Goal: Task Accomplishment & Management: Use online tool/utility

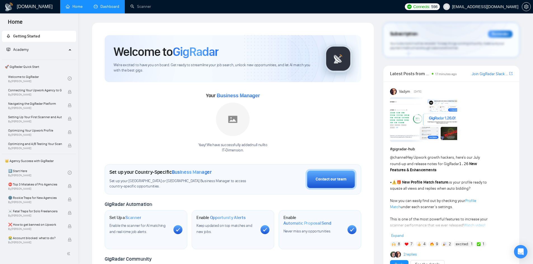
click at [106, 7] on link "Dashboard" at bounding box center [106, 6] width 25 height 5
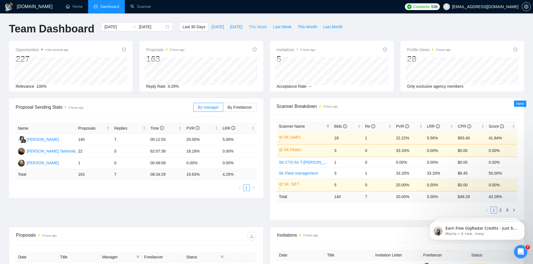
click at [252, 28] on span "This Week" at bounding box center [257, 27] width 18 height 6
type input "2025-09-22"
type input "2025-09-28"
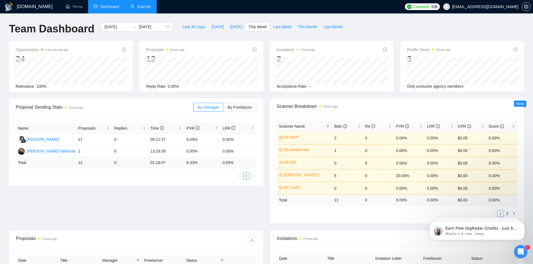
click at [143, 9] on link "Scanner" at bounding box center [140, 6] width 21 height 5
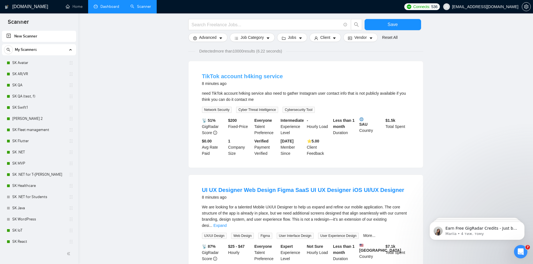
scroll to position [37, 0]
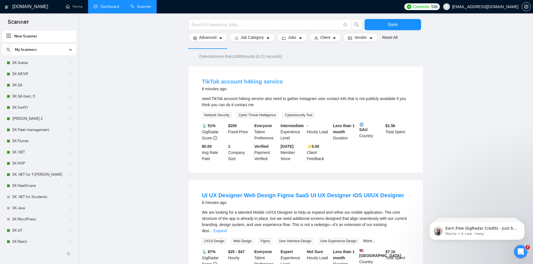
click at [265, 84] on link "TikTok account h4king service" at bounding box center [242, 82] width 81 height 6
click at [34, 182] on link "SK Healthcare" at bounding box center [38, 185] width 53 height 11
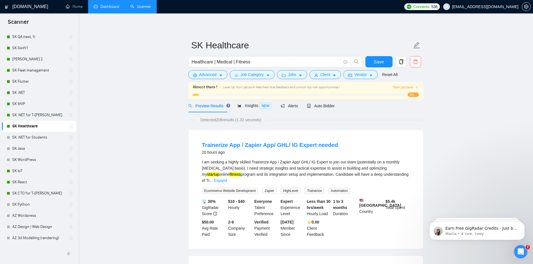
click at [404, 88] on span "Train Laziza AI" at bounding box center [406, 87] width 26 height 5
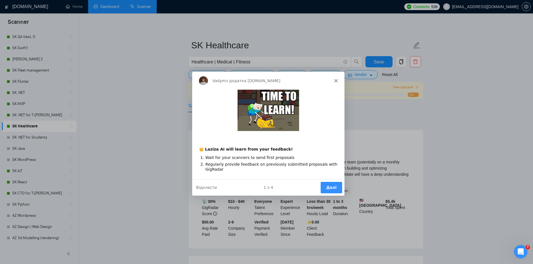
click at [331, 192] on button "Далі" at bounding box center [331, 187] width 22 height 11
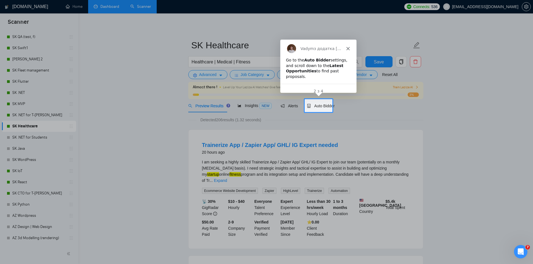
click at [352, 47] on div "Vadym з додатка GigRadar.io" at bounding box center [318, 48] width 76 height 18
click at [350, 48] on div "Vadym з додатка GigRadar.io" at bounding box center [318, 48] width 76 height 18
click at [349, 48] on div "Vadym з додатка GigRadar.io" at bounding box center [318, 48] width 76 height 18
click at [348, 48] on icon "Закрити" at bounding box center [347, 47] width 3 height 3
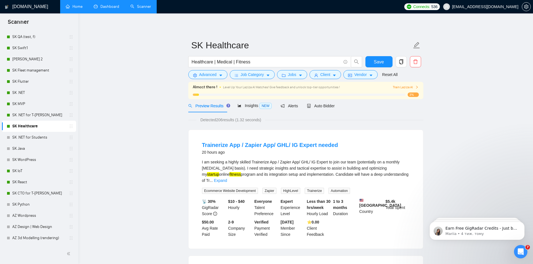
click at [81, 8] on link "Home" at bounding box center [74, 6] width 17 height 5
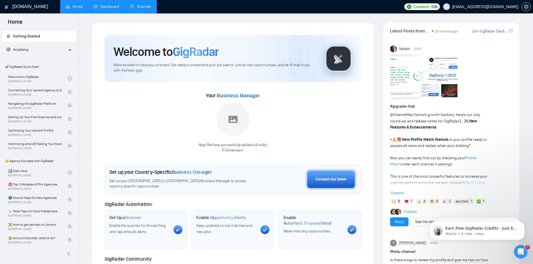
click at [104, 9] on link "Dashboard" at bounding box center [106, 6] width 25 height 5
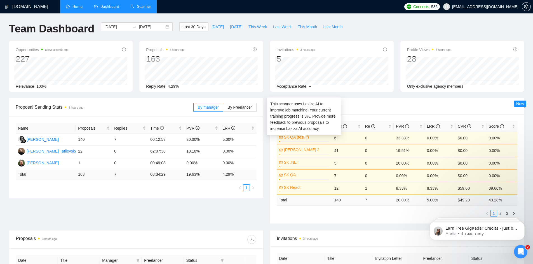
click at [298, 142] on div at bounding box center [304, 142] width 51 height 1
click at [302, 138] on link "SK QA (test, f)" at bounding box center [306, 137] width 45 height 6
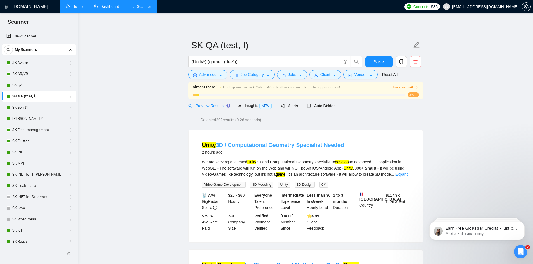
click at [243, 147] on link "Unity 3D / Computational Geometry Specialist Needed" at bounding box center [273, 145] width 142 height 6
click at [113, 4] on link "Dashboard" at bounding box center [106, 6] width 25 height 5
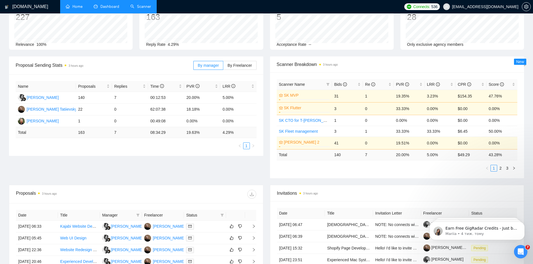
scroll to position [37, 0]
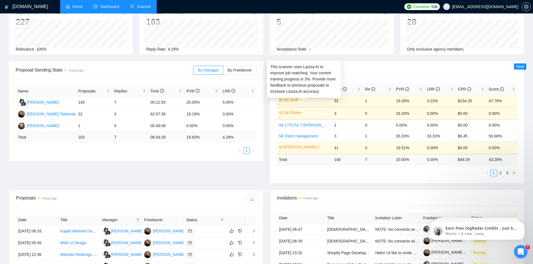
click at [305, 102] on link "SK MVP" at bounding box center [306, 100] width 45 height 6
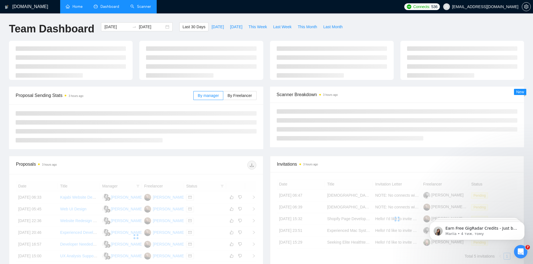
scroll to position [37, 0]
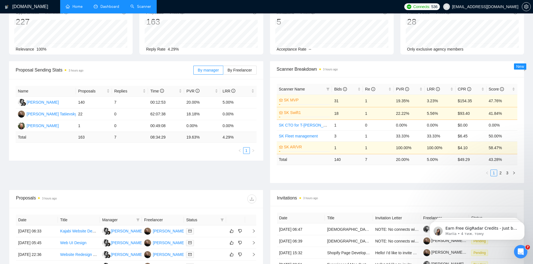
drag, startPoint x: 159, startPoint y: 5, endPoint x: 152, endPoint y: 5, distance: 6.7
click at [155, 5] on ul "Home Dashboard Scanner" at bounding box center [229, 6] width 343 height 13
click at [151, 6] on link "Scanner" at bounding box center [140, 6] width 21 height 5
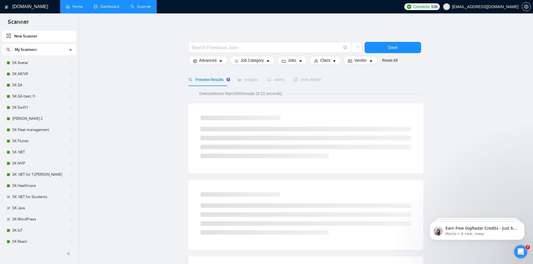
click at [44, 91] on link "SK QA (test, f)" at bounding box center [38, 96] width 53 height 11
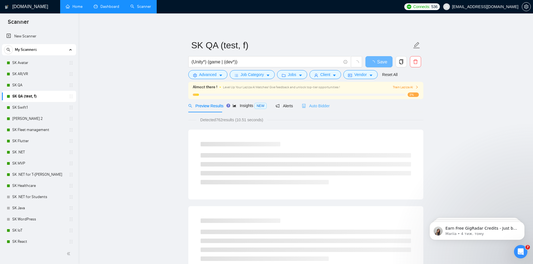
click at [308, 110] on div "Auto Bidder" at bounding box center [316, 105] width 28 height 13
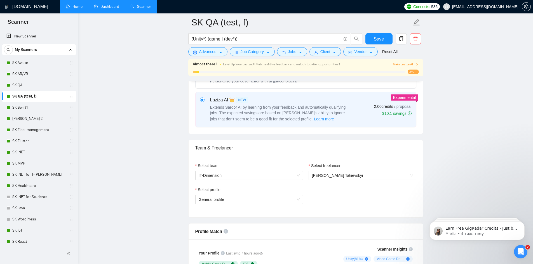
scroll to position [224, 0]
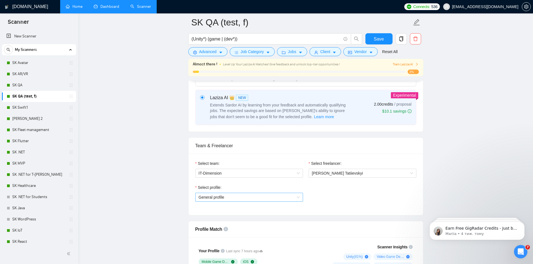
click at [228, 199] on span "General profile" at bounding box center [249, 197] width 101 height 8
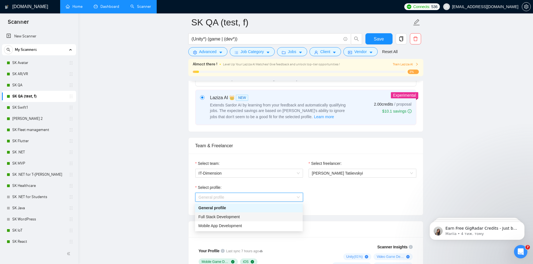
click at [224, 220] on div "Full Stack Development" at bounding box center [248, 217] width 101 height 6
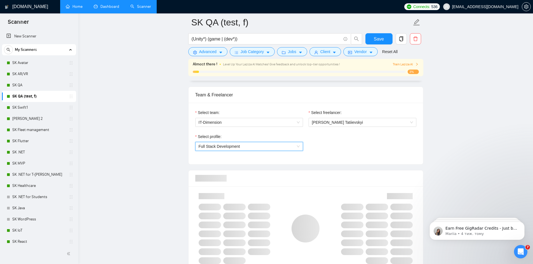
scroll to position [298, 0]
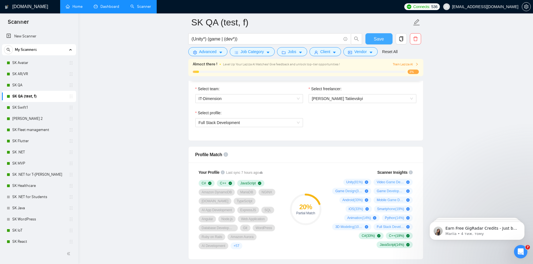
click at [376, 41] on span "Save" at bounding box center [379, 39] width 10 height 7
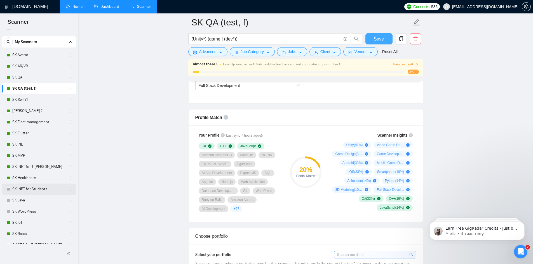
scroll to position [0, 0]
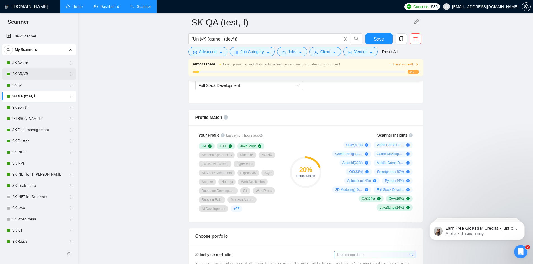
click at [34, 69] on link "SK AR/VR" at bounding box center [38, 74] width 53 height 11
click at [36, 60] on link "SK Avatar" at bounding box center [38, 62] width 53 height 11
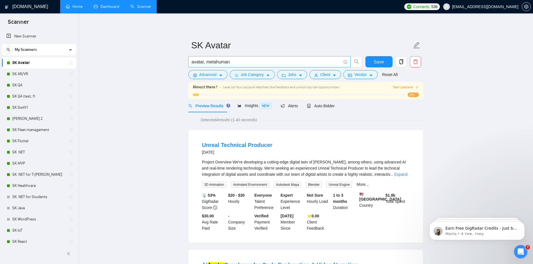
click at [233, 62] on input "avatar, metahuman" at bounding box center [266, 61] width 149 height 7
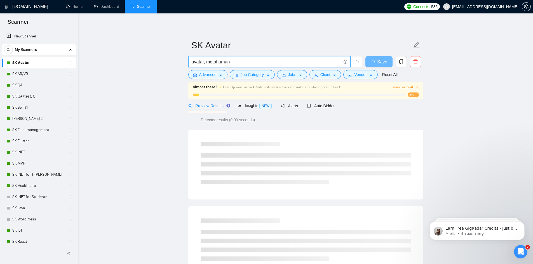
type input "avatar, metahuman"
click at [152, 128] on main "SK Avatar avatar, metahuman Save Advanced Job Category Jobs Client Vendor Reset…" at bounding box center [305, 264] width 437 height 484
drag, startPoint x: 15, startPoint y: 69, endPoint x: 291, endPoint y: 36, distance: 278.6
click at [15, 69] on link "SK AR/VR" at bounding box center [38, 74] width 53 height 11
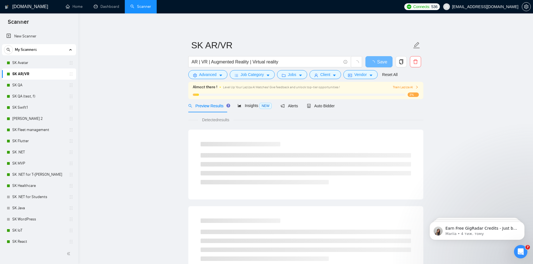
click at [30, 79] on link "SK AR/VR" at bounding box center [38, 74] width 53 height 11
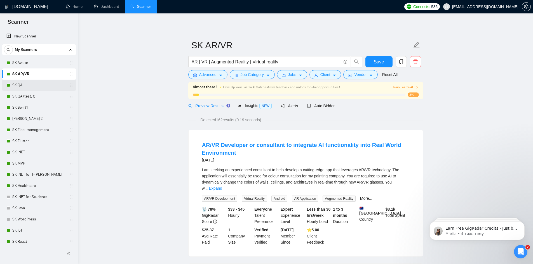
click at [41, 84] on link "SK QA" at bounding box center [38, 85] width 53 height 11
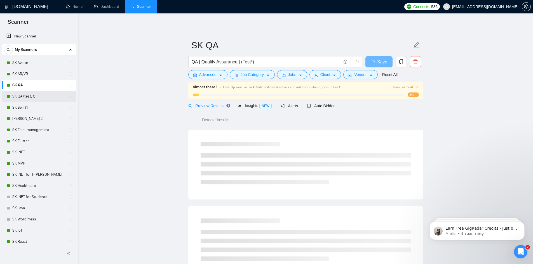
click at [34, 96] on link "SK QA (test, f)" at bounding box center [38, 96] width 53 height 11
click at [34, 116] on link "[PERSON_NAME] 2" at bounding box center [38, 118] width 53 height 11
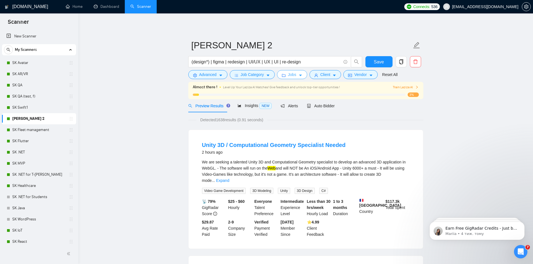
click at [294, 74] on span "Jobs" at bounding box center [292, 75] width 8 height 6
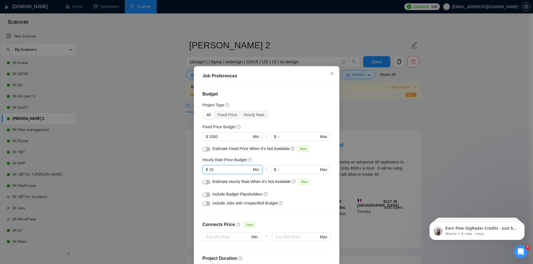
drag, startPoint x: 219, startPoint y: 169, endPoint x: 178, endPoint y: 167, distance: 41.4
click at [179, 167] on div "Job Preferences Budget Project Type All Fixed Price Hourly Rate Fixed Price Bud…" at bounding box center [266, 132] width 533 height 264
type input "20"
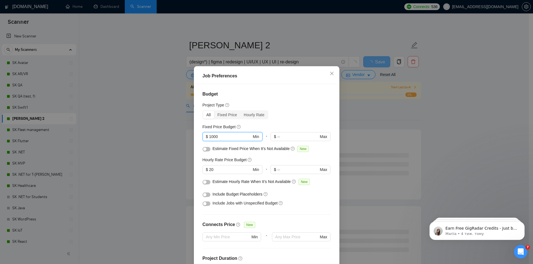
drag, startPoint x: 228, startPoint y: 141, endPoint x: 176, endPoint y: 139, distance: 52.3
click at [172, 142] on div "Job Preferences Budget Project Type All Fixed Price Hourly Rate Fixed Price Bud…" at bounding box center [266, 132] width 533 height 264
type input "5"
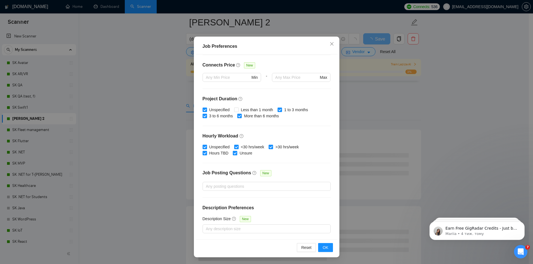
scroll to position [149, 0]
type input "200"
click at [324, 245] on span "OK" at bounding box center [325, 248] width 6 height 6
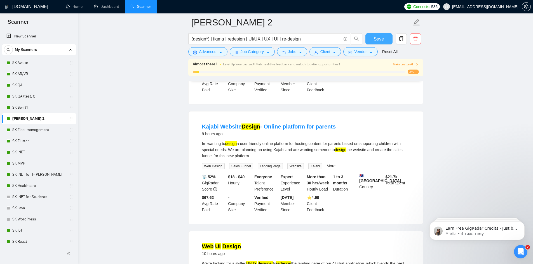
click at [380, 37] on span "Save" at bounding box center [379, 39] width 10 height 7
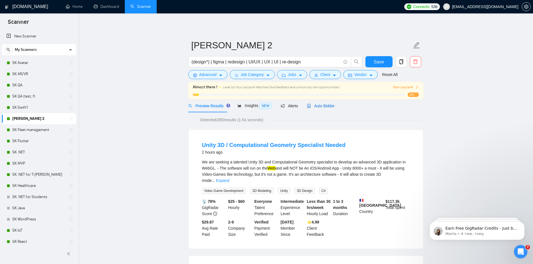
click at [321, 105] on span "Auto Bidder" at bounding box center [321, 106] width 28 height 4
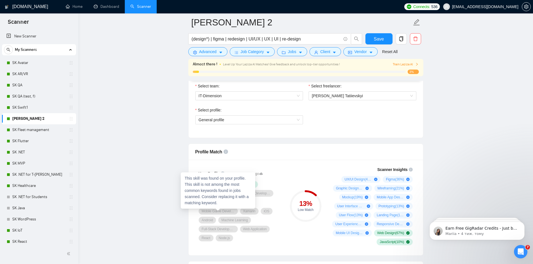
scroll to position [298, 0]
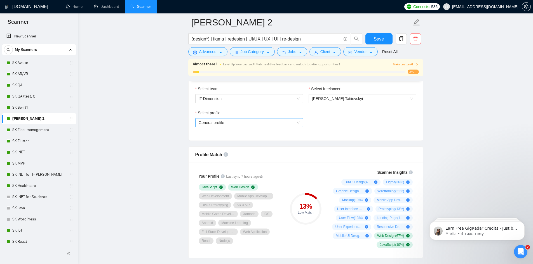
click at [238, 121] on span "General profile" at bounding box center [249, 123] width 101 height 8
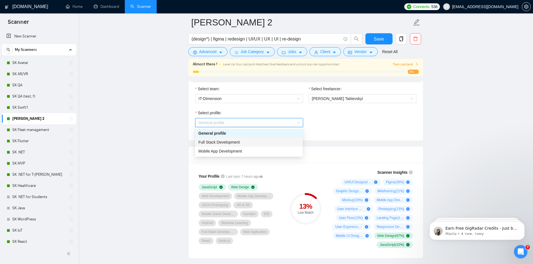
click at [230, 141] on span "Full Stack Development" at bounding box center [218, 142] width 41 height 4
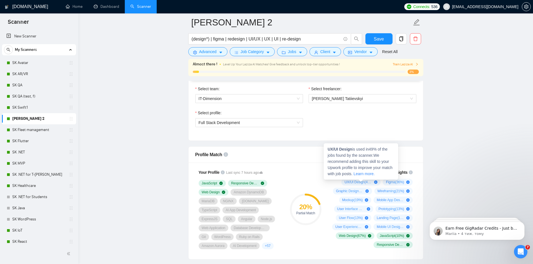
drag, startPoint x: 348, startPoint y: 182, endPoint x: 347, endPoint y: 152, distance: 29.7
copy strong "UX/UI Design"
drag, startPoint x: 351, startPoint y: 149, endPoint x: 325, endPoint y: 150, distance: 26.0
click at [325, 150] on div "UX/UI Design is used in 49 % of the jobs found by the scanner. We recommend add…" at bounding box center [361, 161] width 74 height 36
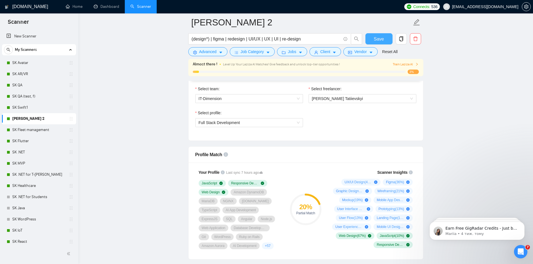
click at [375, 37] on span "Save" at bounding box center [379, 39] width 10 height 7
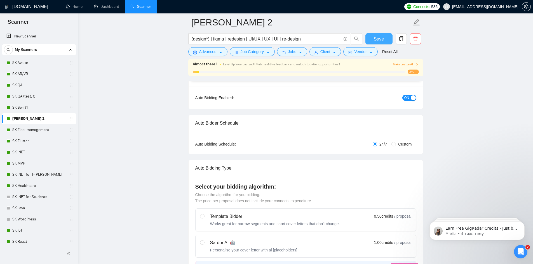
scroll to position [0, 0]
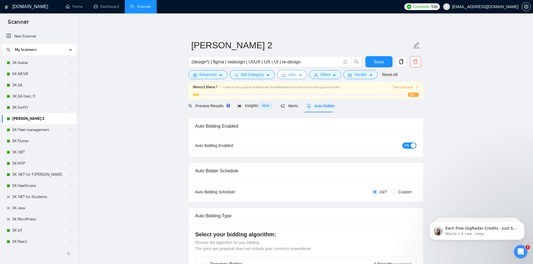
click at [294, 76] on span "Jobs" at bounding box center [292, 75] width 8 height 6
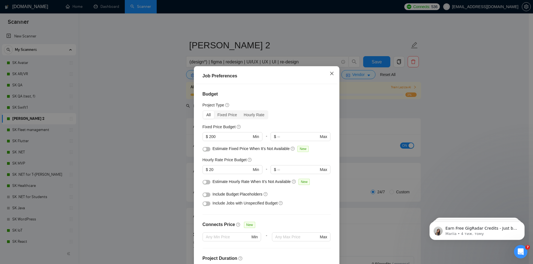
click at [326, 74] on span "Close" at bounding box center [331, 73] width 15 height 15
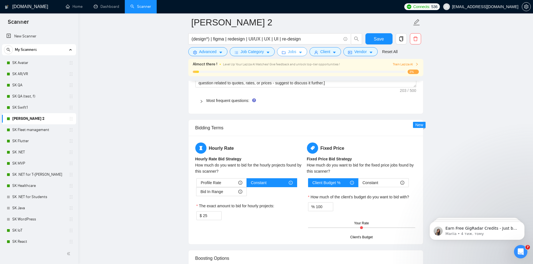
scroll to position [820, 0]
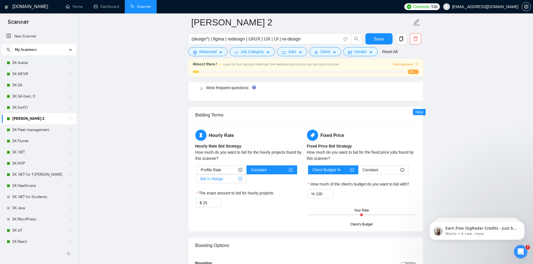
click at [227, 181] on div "Bid In Range" at bounding box center [222, 179] width 42 height 8
click at [196, 180] on input "Bid In Range" at bounding box center [196, 180] width 0 height 0
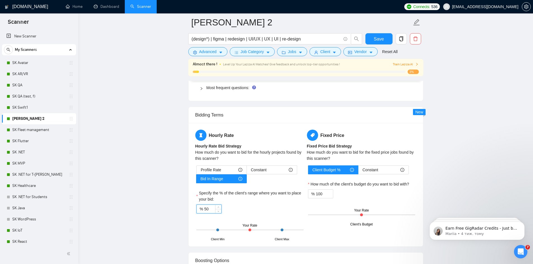
drag, startPoint x: 213, startPoint y: 208, endPoint x: 184, endPoint y: 210, distance: 28.3
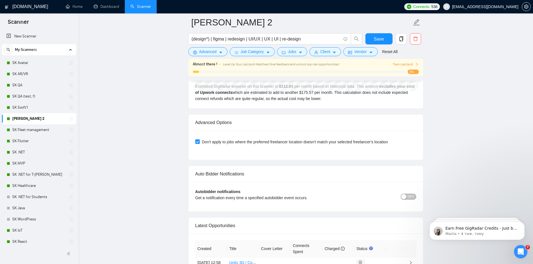
scroll to position [1230, 0]
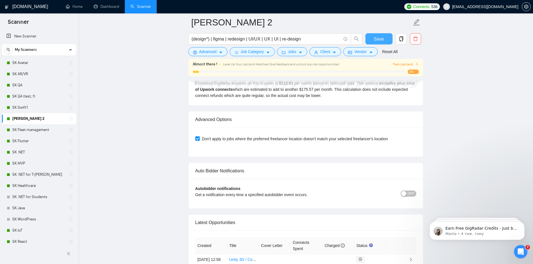
type input "95"
click at [385, 40] on button "Save" at bounding box center [378, 38] width 27 height 11
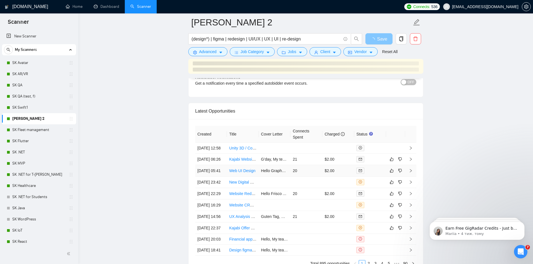
scroll to position [1342, 0]
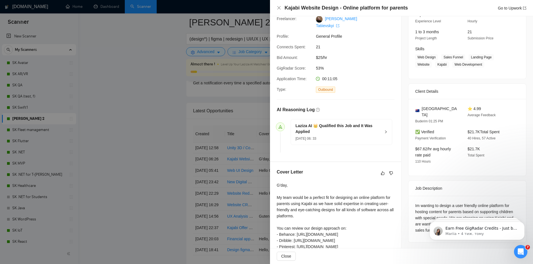
scroll to position [103, 0]
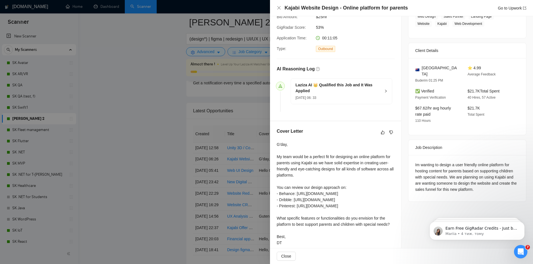
drag, startPoint x: 143, startPoint y: 185, endPoint x: 148, endPoint y: 180, distance: 7.9
click at [143, 185] on div at bounding box center [266, 132] width 533 height 264
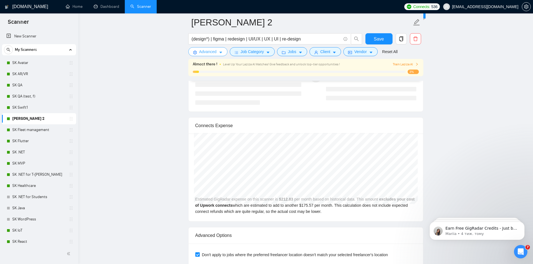
scroll to position [1081, 0]
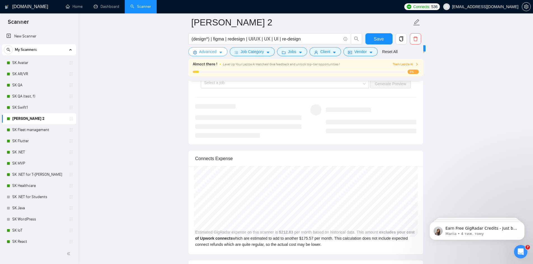
click at [211, 53] on span "Advanced" at bounding box center [207, 52] width 17 height 6
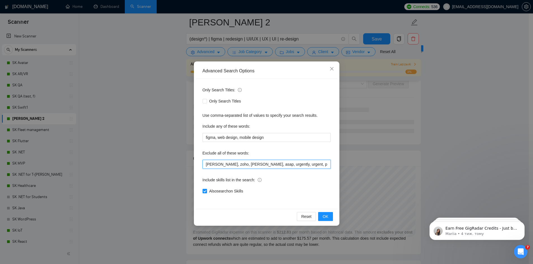
click at [206, 163] on input "Django, zoho, duda, asap, urgently, urgent, powerpoint, sharepoint, wix, EPUB, …" at bounding box center [266, 164] width 128 height 9
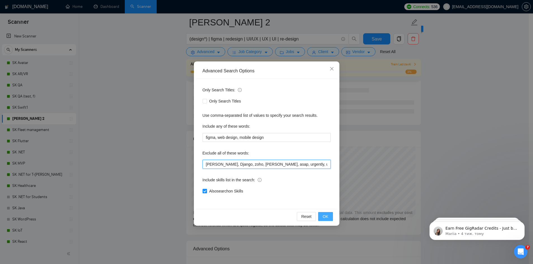
type input "[PERSON_NAME], Django, zoho, [PERSON_NAME], asap, urgently, urgent, powerpoint,…"
click at [328, 217] on button "OK" at bounding box center [325, 216] width 15 height 9
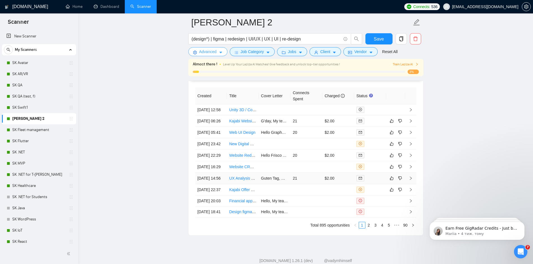
scroll to position [1378, 0]
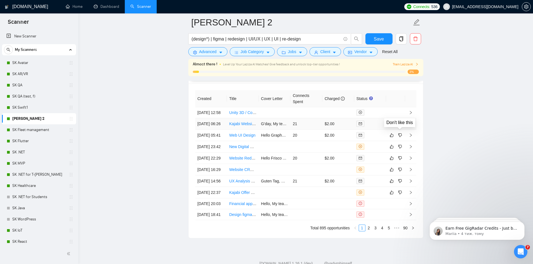
click at [399, 126] on icon "dislike" at bounding box center [400, 124] width 4 height 4
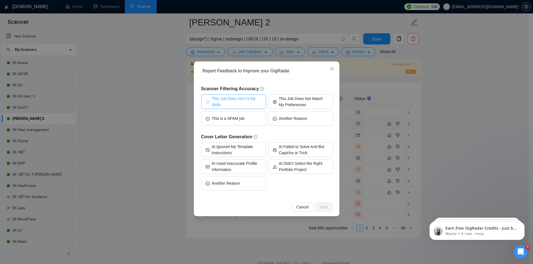
click at [235, 102] on span "This Job Does Not Fit My Skills" at bounding box center [237, 102] width 50 height 12
click at [322, 210] on button "Next" at bounding box center [323, 207] width 17 height 9
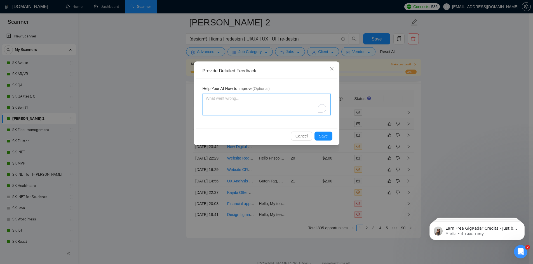
click at [229, 103] on textarea "To enrich screen reader interactions, please activate Accessibility in Grammarl…" at bounding box center [266, 104] width 128 height 21
type textarea "K"
type textarea "Ka"
type textarea "Kaj"
type textarea "Kaja"
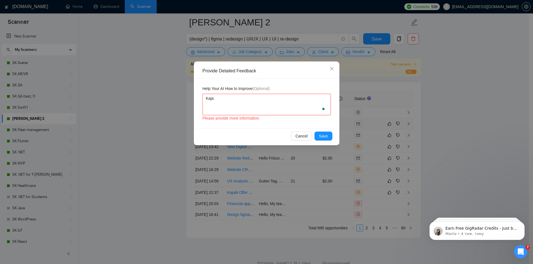
type textarea "Kajab"
type textarea "Kajabi"
type textarea "Kajabi i"
type textarea "Kajabi is"
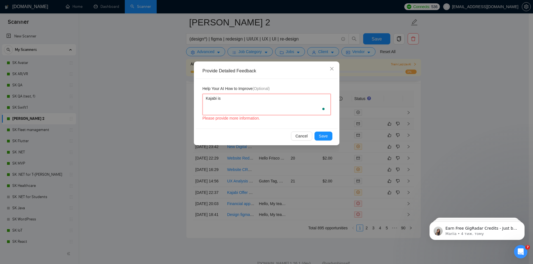
type textarea "Kajabi is n"
type textarea "Kajabi is no"
type textarea "Kajabi is not"
type textarea "Kajabi is not l"
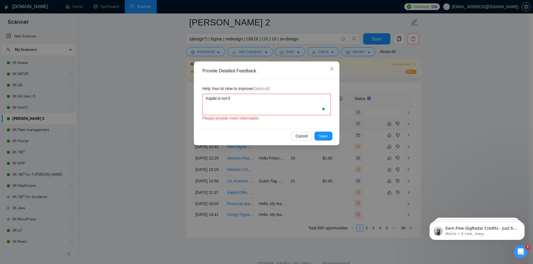
type textarea "Kajabi is not lis"
type textarea "Kajabi is not list"
type textarea "Kajabi is not liste"
type textarea "Kajabi is not listed"
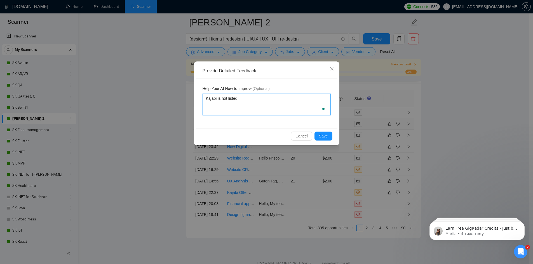
type textarea "Kajabi is not listed o"
type textarea "Kajabi is not listed on"
type textarea "Kajabi is not listed on m"
type textarea "Kajabi is not listed on my"
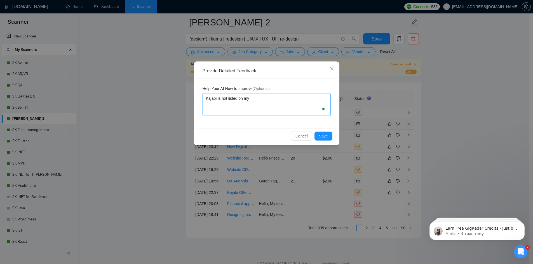
type textarea "Kajabi is not listed on my"
type textarea "Kajabi is not listed on my s"
type textarea "Kajabi is not listed on my sk"
type textarea "Kajabi is not listed on my ski"
type textarea "Kajabi is not listed on my skil"
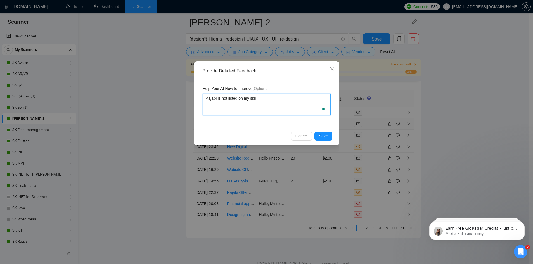
type textarea "Kajabi is not listed on my skill"
type textarea "Kajabi is not listed on my skills"
type textarea "Kajabi is not listed on my skills l"
type textarea "Kajabi is not listed on my skills li"
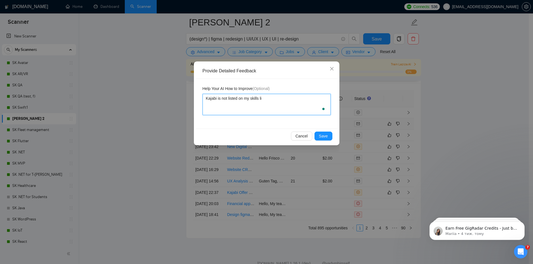
type textarea "Kajabi is not listed on my skills lis"
type textarea "Kajabi is not listed on my skills list"
click at [321, 135] on span "Save" at bounding box center [323, 136] width 9 height 6
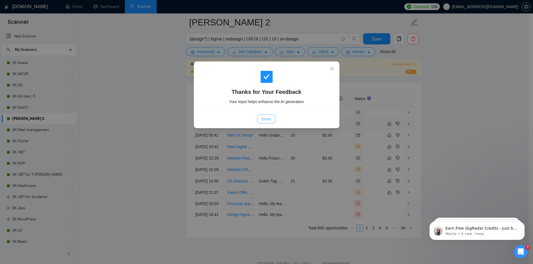
click at [271, 121] on button "Done" at bounding box center [266, 119] width 18 height 9
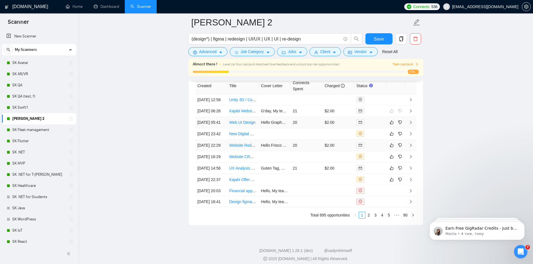
scroll to position [1415, 0]
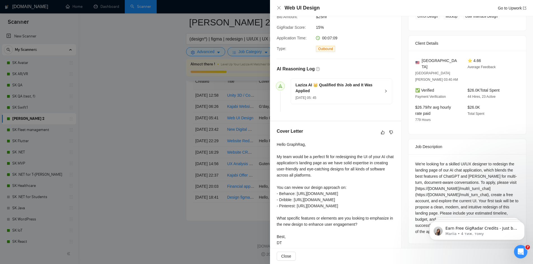
click at [471, 168] on div "We're looking for a skilled UI/UX designer to redesign the landing page of our …" at bounding box center [467, 198] width 104 height 74
drag, startPoint x: 470, startPoint y: 169, endPoint x: 507, endPoint y: 169, distance: 37.2
click at [507, 169] on div "We're looking for a skilled UI/UX designer to redesign the landing page of our …" at bounding box center [467, 198] width 104 height 74
copy div "To apply, please visit"
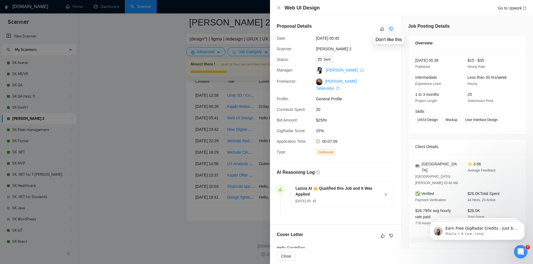
click at [389, 29] on icon "dislike" at bounding box center [391, 29] width 4 height 4
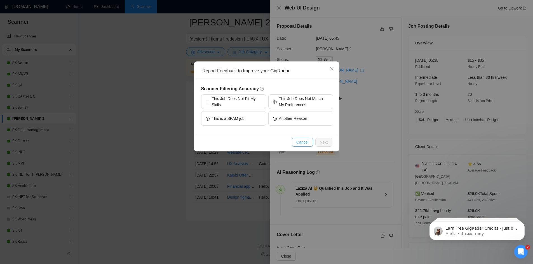
click at [305, 142] on span "Cancel" at bounding box center [302, 142] width 12 height 6
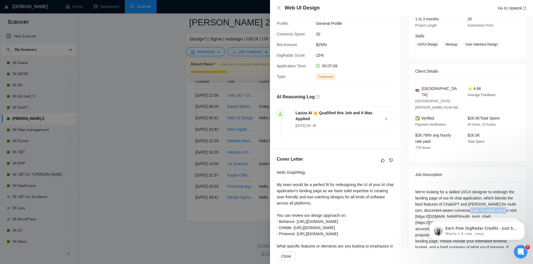
scroll to position [104, 0]
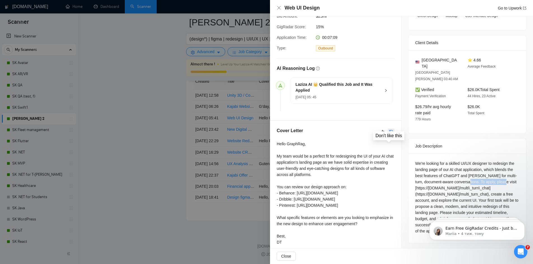
click at [390, 129] on button "button" at bounding box center [391, 132] width 7 height 7
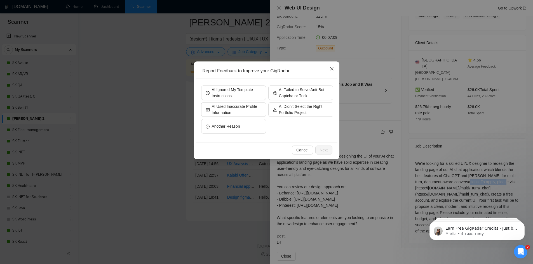
drag, startPoint x: 328, startPoint y: 69, endPoint x: 331, endPoint y: 74, distance: 5.4
click at [329, 69] on span "Close" at bounding box center [331, 69] width 15 height 15
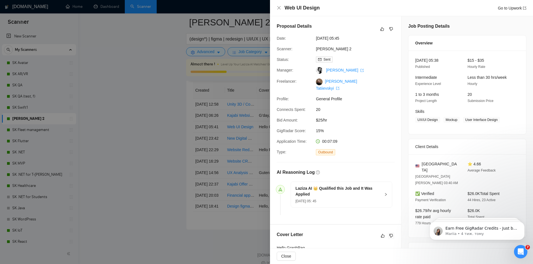
scroll to position [1266, 0]
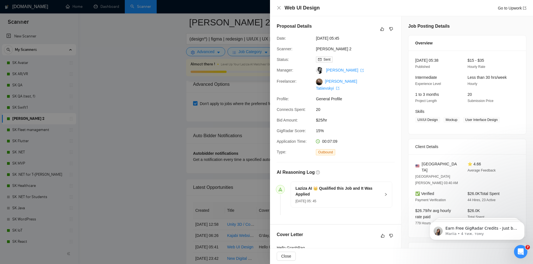
click at [168, 152] on div at bounding box center [266, 132] width 533 height 264
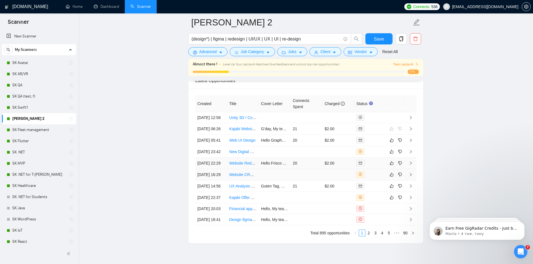
scroll to position [1378, 0]
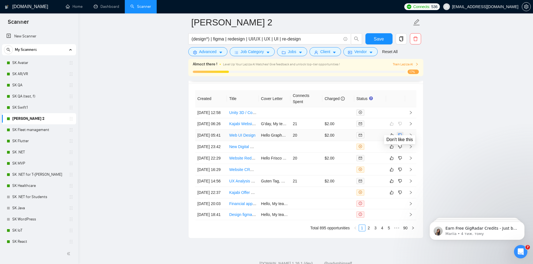
click at [400, 138] on icon "dislike" at bounding box center [400, 135] width 4 height 4
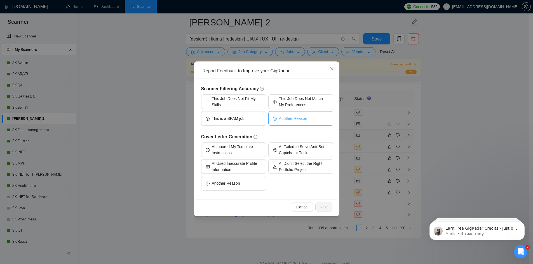
click at [307, 117] on button "Another Reason" at bounding box center [300, 118] width 65 height 15
click at [322, 208] on span "Next" at bounding box center [324, 207] width 8 height 6
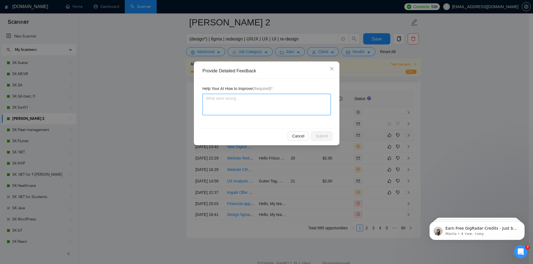
drag, startPoint x: 232, startPoint y: 108, endPoint x: 297, endPoint y: 97, distance: 66.1
click at [232, 108] on textarea at bounding box center [266, 104] width 128 height 21
type textarea "D"
type textarea "Do"
type textarea "Don"
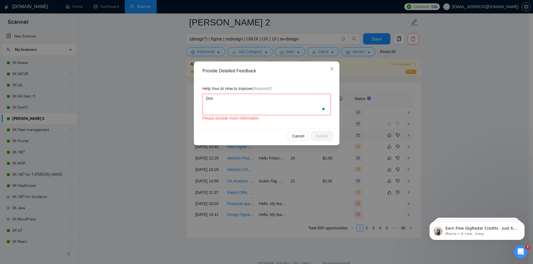
type textarea "Don'"
type textarea "Don't"
type textarea "Don't a"
type textarea "Don't a["
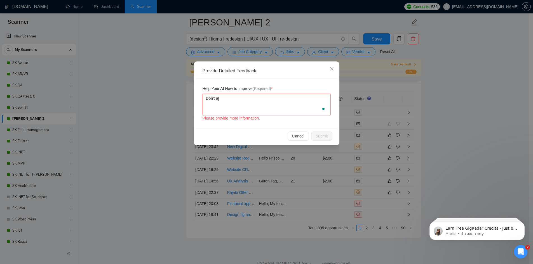
type textarea "Don't a[["
type textarea "Don't a["
type textarea "Don't a"
type textarea "Don't ap"
type textarea "Don't app"
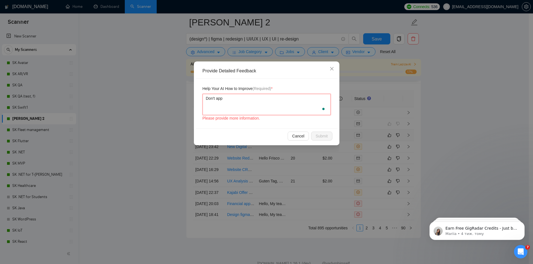
type textarea "Don't appl"
type textarea "Don't apply"
type textarea "Don't apply w"
type textarea "Don't apply whr"
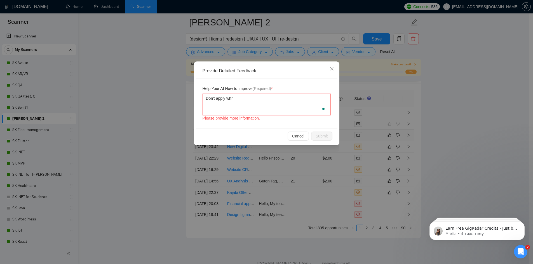
type textarea "Don't apply whre"
type textarea "Don't apply whr"
type textarea "Don't apply whre"
type textarea "Don't apply whr"
type textarea "Don't apply wh"
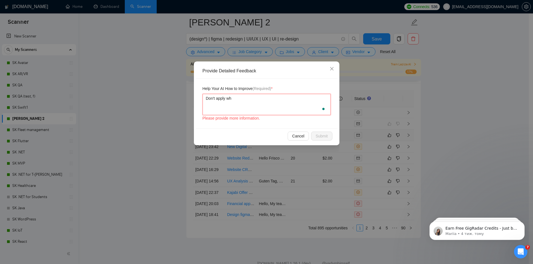
type textarea "Don't apply whe"
type textarea "Don't apply when"
type textarea "Don't apply when a"
type textarea "Don't apply when as"
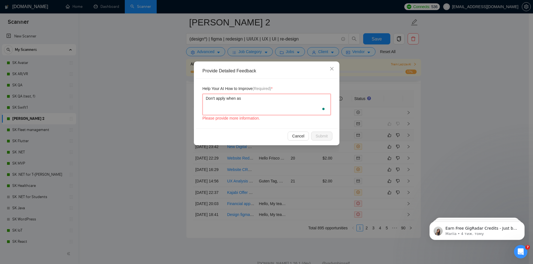
type textarea "Don't apply when ask"
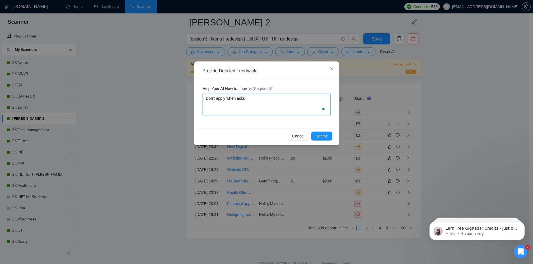
type textarea "Don't apply when asks"
type textarea "Don't apply when ask"
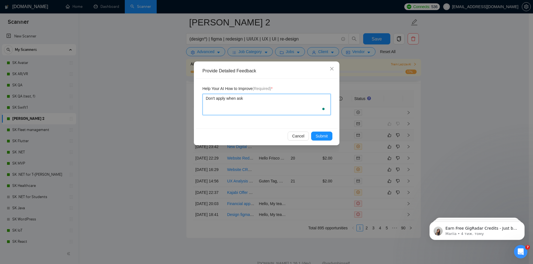
type textarea "Don't apply when aske"
type textarea "Don't apply when asked"
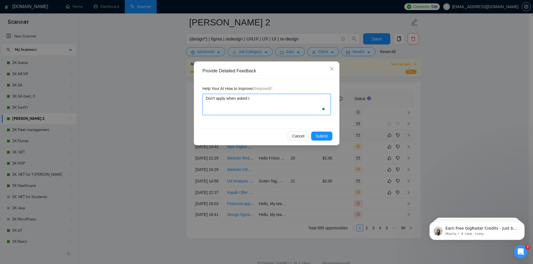
type textarea "Don't apply when asked to"
type textarea "Don't apply when asked to :"
type textarea "Don't apply when asked to"
paste textarea "To apply, please visit"
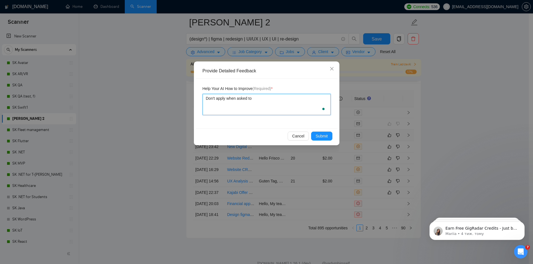
type textarea "Don't apply when asked to To apply, please visit"
drag, startPoint x: 253, startPoint y: 99, endPoint x: 256, endPoint y: 109, distance: 10.7
click at [253, 99] on textarea "Don't apply when asked to To apply, please visit" at bounding box center [266, 104] width 128 height 21
type textarea "Don't apply when asked toTo apply, please visit"
type textarea "Don't apply when asked tTo apply, please visit"
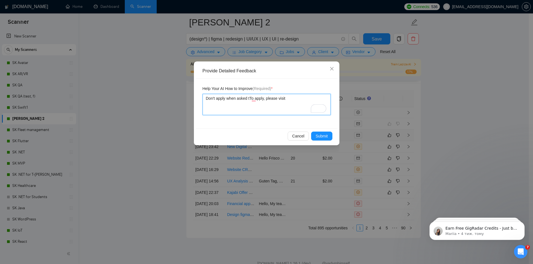
type textarea "Don't apply when asked To apply, please visit"
type textarea "Don't apply when asked :To apply, please visit"
type textarea "Don't apply when asked To apply, please visit"
type textarea "Don't apply when asked "To apply, please visit"
type textarea "Don't apply when asked "To apply, please visit""
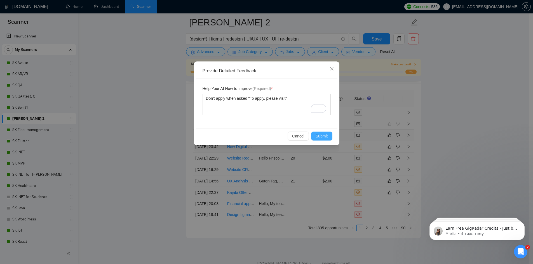
click at [325, 135] on span "Submit" at bounding box center [321, 136] width 12 height 6
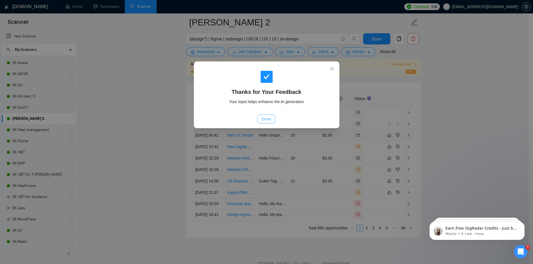
click at [266, 117] on span "Done" at bounding box center [265, 119] width 9 height 6
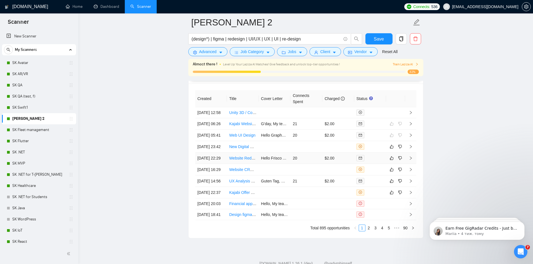
click at [296, 164] on td "20" at bounding box center [306, 158] width 32 height 11
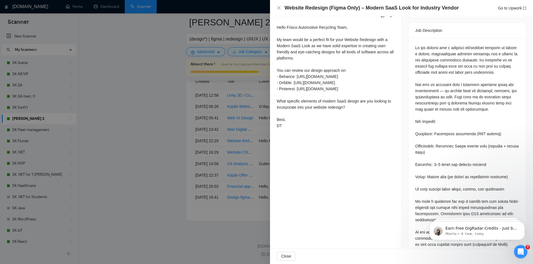
scroll to position [160, 0]
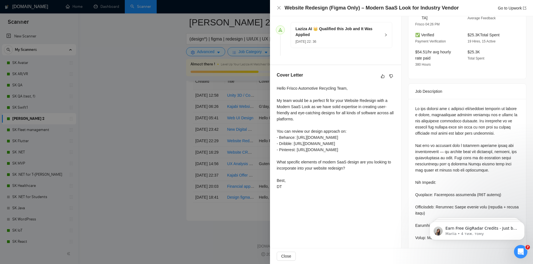
click at [130, 116] on div at bounding box center [266, 132] width 533 height 264
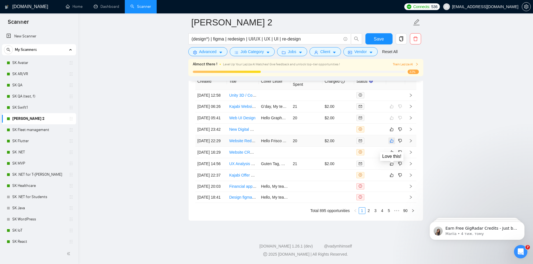
click at [390, 143] on icon "like" at bounding box center [392, 141] width 4 height 4
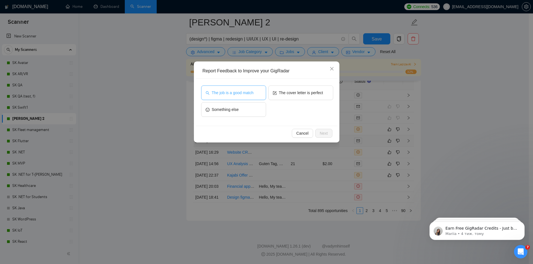
click at [259, 91] on button "The job is a good match" at bounding box center [233, 93] width 65 height 15
click at [291, 92] on span "The cover letter is perfect" at bounding box center [301, 93] width 44 height 6
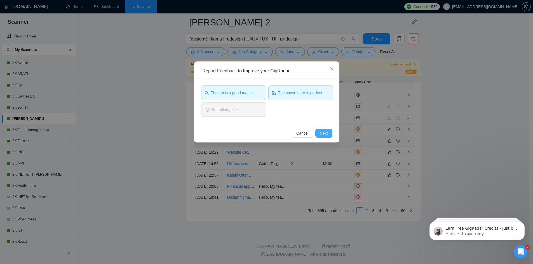
click at [322, 132] on span "Next" at bounding box center [324, 133] width 8 height 6
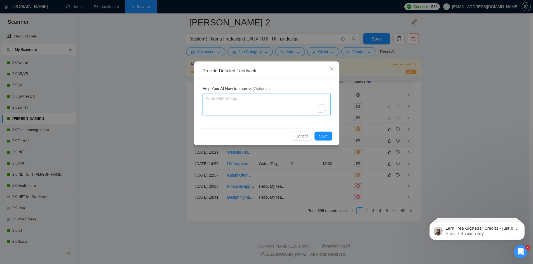
click at [245, 107] on textarea "To enrich screen reader interactions, please activate Accessibility in Grammarl…" at bounding box center [266, 104] width 128 height 21
type textarea "P"
type textarea "Ple"
type textarea "Plea"
type textarea "Pleas"
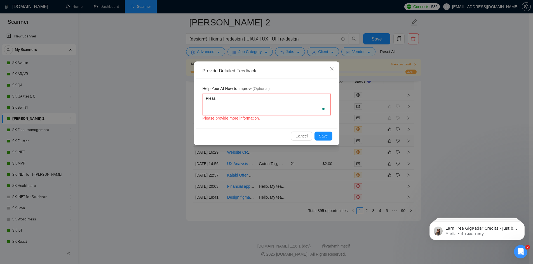
type textarea "Please"
type textarea "Please ma"
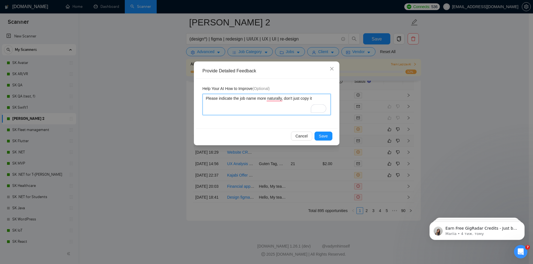
click at [316, 98] on textarea "Please indicate the job name more naturally, don't just copy it" at bounding box center [266, 104] width 128 height 21
click at [325, 136] on span "Save" at bounding box center [323, 136] width 9 height 6
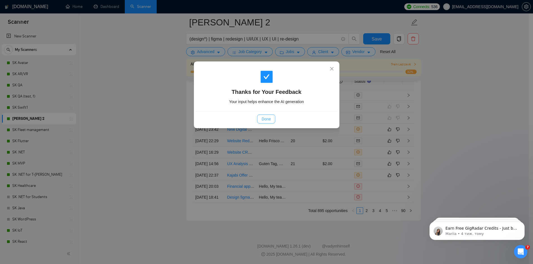
drag, startPoint x: 263, startPoint y: 118, endPoint x: 260, endPoint y: 125, distance: 7.8
click at [263, 118] on span "Done" at bounding box center [265, 119] width 9 height 6
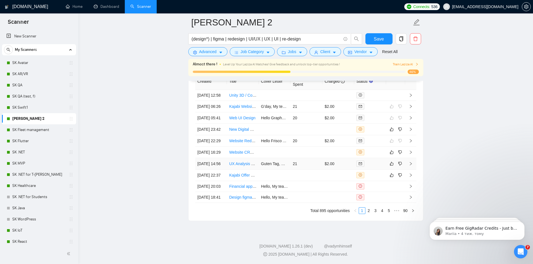
click at [270, 170] on td "Guten Tag, My team would be a perfect fit for UX analysis support for your univ…" at bounding box center [275, 163] width 32 height 11
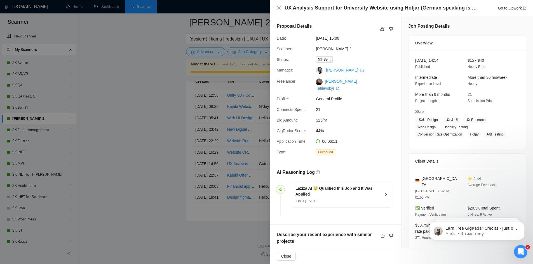
drag, startPoint x: 194, startPoint y: 113, endPoint x: 228, endPoint y: 185, distance: 78.9
click at [194, 114] on div at bounding box center [266, 132] width 533 height 264
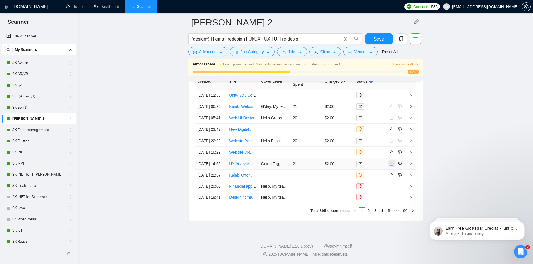
click at [388, 158] on td at bounding box center [395, 163] width 19 height 11
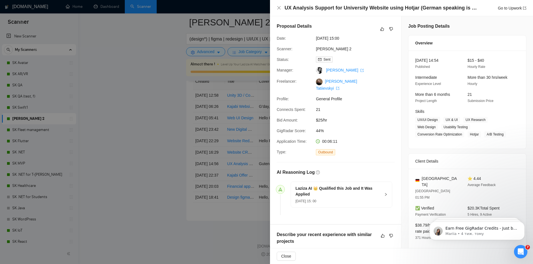
click at [183, 134] on div at bounding box center [266, 132] width 533 height 264
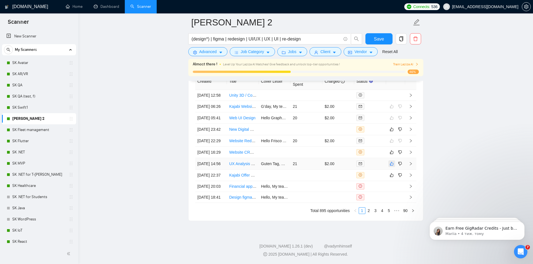
click at [392, 162] on icon "like" at bounding box center [392, 164] width 4 height 4
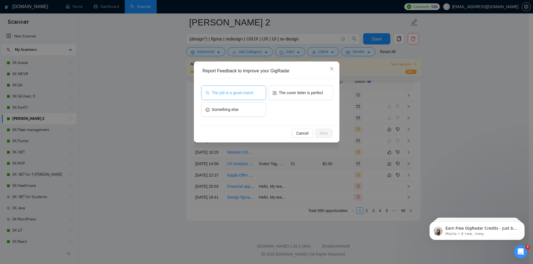
click at [248, 95] on span "The job is a good match" at bounding box center [233, 93] width 42 height 6
click at [328, 129] on button "Next" at bounding box center [323, 133] width 17 height 9
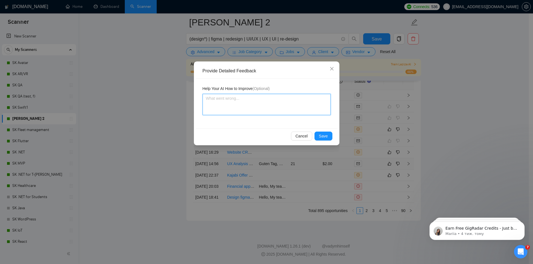
click at [224, 109] on textarea at bounding box center [266, 104] width 128 height 21
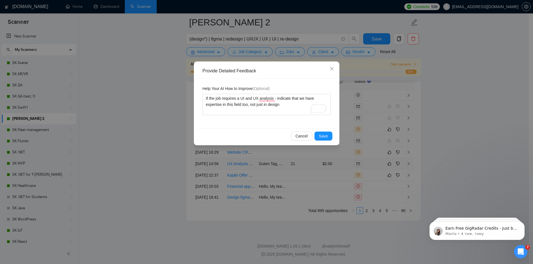
click at [314, 136] on div "Cancel Save" at bounding box center [266, 136] width 132 height 9
click at [329, 138] on button "Save" at bounding box center [323, 136] width 18 height 9
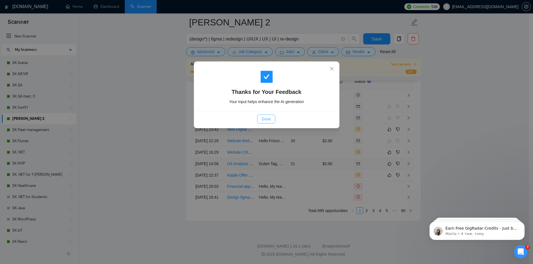
click at [263, 118] on span "Done" at bounding box center [265, 119] width 9 height 6
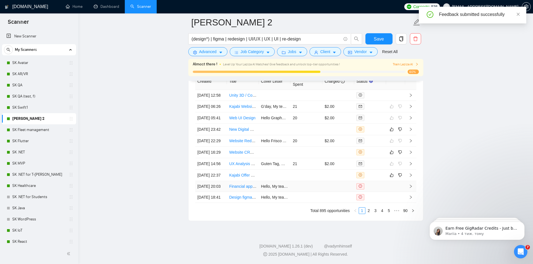
scroll to position [1452, 0]
click at [367, 213] on link "2" at bounding box center [369, 211] width 6 height 6
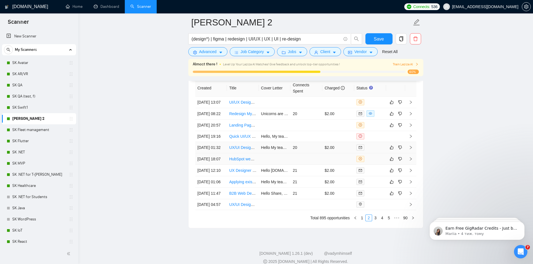
scroll to position [1378, 0]
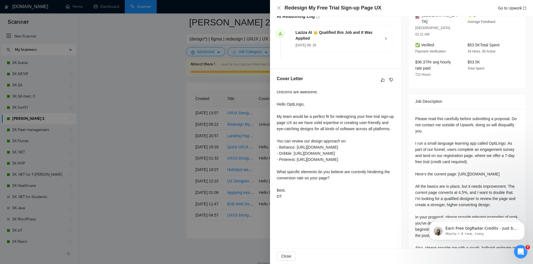
scroll to position [179, 0]
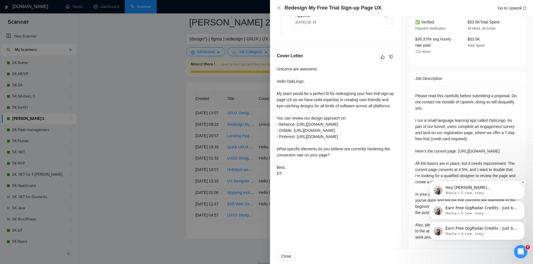
drag, startPoint x: 521, startPoint y: 184, endPoint x: 520, endPoint y: 168, distance: 16.6
click at [521, 185] on button "Dismiss notification" at bounding box center [522, 182] width 7 height 7
click at [521, 206] on button "Dismiss notification" at bounding box center [522, 202] width 7 height 7
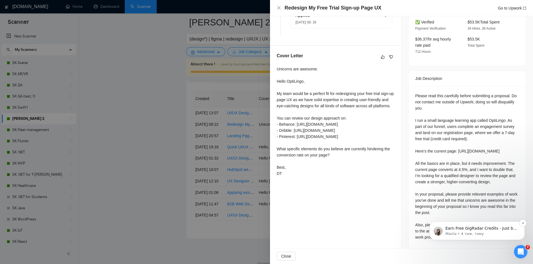
click at [521, 228] on div "Earn Free GigRadar Credits - Just by Sharing Your Story! 💬 Want more credits fo…" at bounding box center [476, 231] width 95 height 18
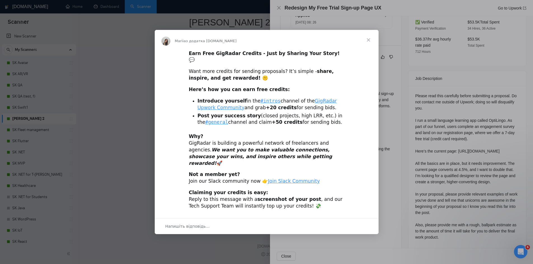
scroll to position [1452, 0]
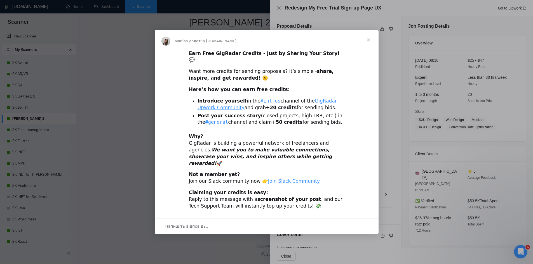
scroll to position [179, 0]
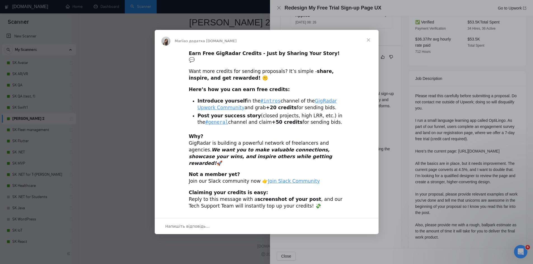
click at [369, 49] on span "Закрити" at bounding box center [368, 40] width 20 height 20
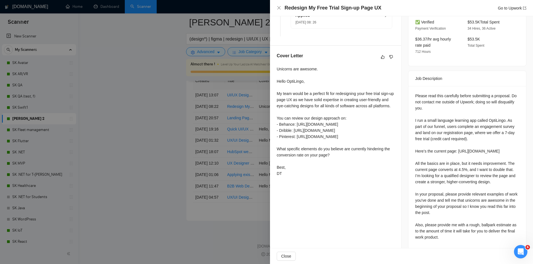
click at [446, 196] on div "Please read this carefully before submitting a proposal. Do not contact me outs…" at bounding box center [467, 167] width 104 height 148
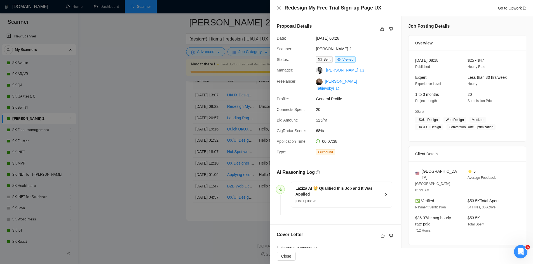
scroll to position [1415, 0]
click at [380, 30] on icon "like" at bounding box center [382, 29] width 4 height 4
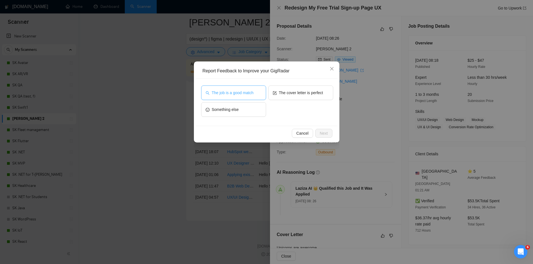
click at [249, 94] on span "The job is a good match" at bounding box center [233, 93] width 42 height 6
click at [289, 92] on span "The cover letter is perfect" at bounding box center [301, 93] width 44 height 6
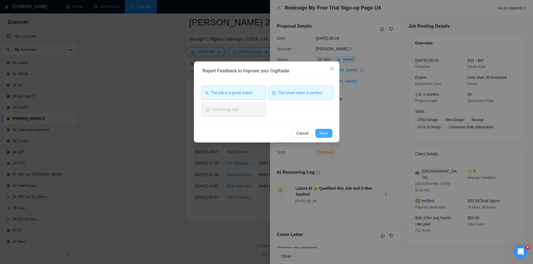
drag, startPoint x: 326, startPoint y: 132, endPoint x: 364, endPoint y: 202, distance: 79.9
click at [326, 133] on span "Next" at bounding box center [324, 133] width 8 height 6
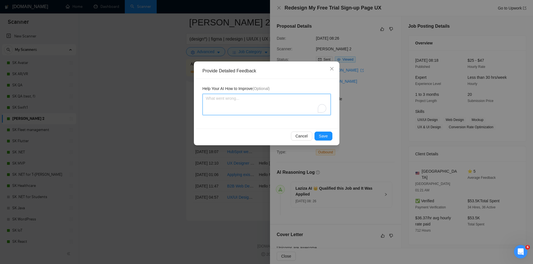
click at [256, 108] on textarea "To enrich screen reader interactions, please activate Accessibility in Grammarl…" at bounding box center [266, 104] width 128 height 21
type textarea "I"
type textarea "If"
type textarea "If a"
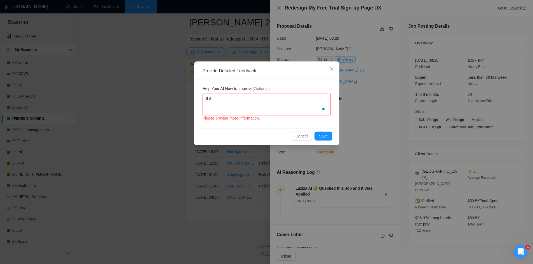
type textarea "If a"
type textarea "If a j"
type textarea "If a jo"
type textarea "If a job"
type textarea "If a job re"
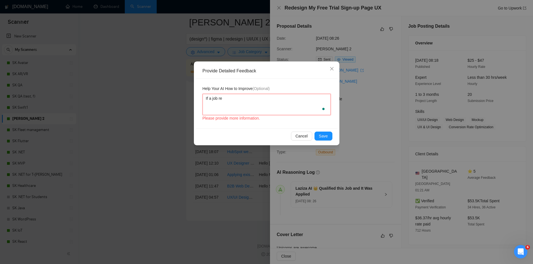
type textarea "If a job req"
type textarea "If a job requ"
type textarea "If a job requi"
type textarea "If a job requir"
type textarea "If a job require"
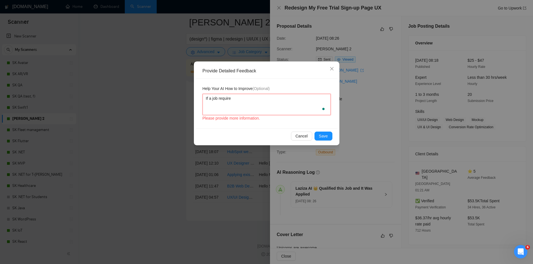
type textarea "If a job requires"
type textarea "If a job requires a"
type textarea "If a job requires a b"
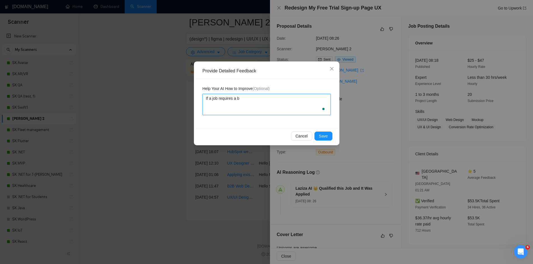
type textarea "If a job requires a ba"
type textarea "If a job requires a [MEDICAL_DATA]"
type textarea "If a job requires a ball"
type textarea "If a job requires a ballp"
type textarea "If a job requires a ballpa"
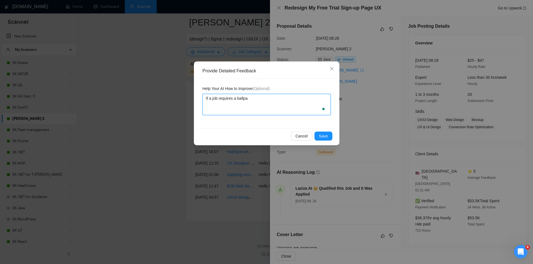
type textarea "If a job requires a ballpar"
type textarea "If a job requires a ballpart"
type textarea "If a job requires a ballpar"
type textarea "If a job requires a ballpark"
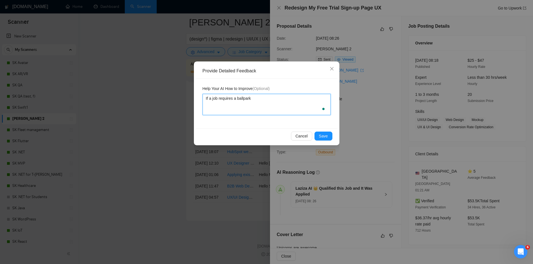
type textarea "If a job requires a ballpark"
type textarea "If a job requires a ballpark e"
type textarea "If a job requires a ballpark es"
type textarea "If a job requires a ballpark est"
type textarea "If a job requires a ballpark esti"
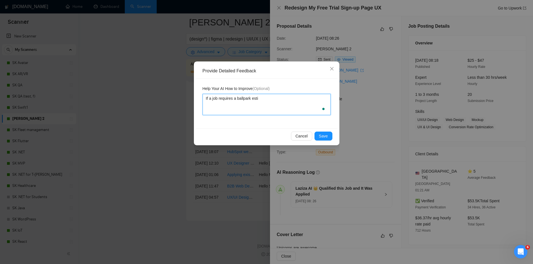
type textarea "If a job requires a ballpark estim"
type textarea "If a job requires a ballpark estima"
type textarea "If a job requires a ballpark estimat"
type textarea "If a job requires a ballpark estimate"
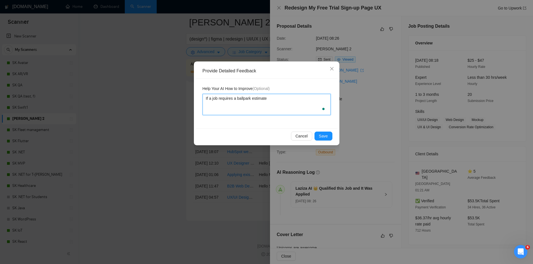
type textarea "If a job requires a ballpark estimate -"
type textarea "If a job requires a ballpark estimate - j"
type textarea "If a job requires a ballpark estimate - jus"
type textarea "If a job requires a ballpark estimate - just"
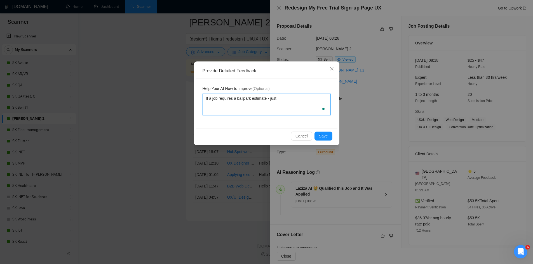
type textarea "If a job requires a ballpark estimate - just"
type textarea "If a job requires a ballpark estimate - just a"
type textarea "If a job requires a ballpark estimate - just as"
type textarea "If a job requires a ballpark estimate - just ask"
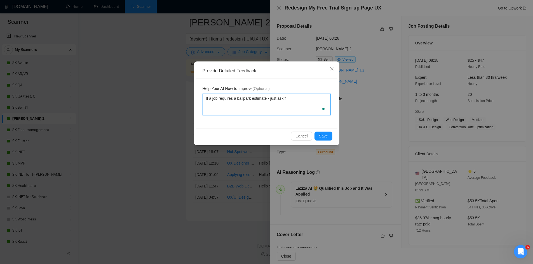
type textarea "If a job requires a ballpark estimate - just ask fo"
type textarea "If a job requires a ballpark estimate - just ask for"
type textarea "If a job requires a ballpark estimate - just ask for p"
type textarea "If a job requires a ballpark estimate - just ask for pr"
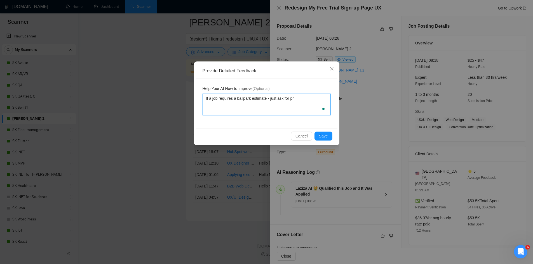
type textarea "If a job requires a ballpark estimate - just ask for pro"
type textarea "If a job requires a ballpark estimate - just ask for prov"
type textarea "If a job requires a ballpark estimate - just ask for provi"
type textarea "If a job requires a ballpark estimate - just ask for provid"
type textarea "If a job requires a ballpark estimate - just ask for providi"
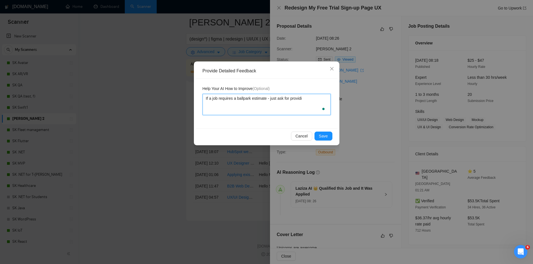
type textarea "If a job requires a ballpark estimate - just ask for providin"
type textarea "If a job requires a ballpark estimate - just ask for providing"
type textarea "If a job requires a ballpark estimate - just ask for providing m"
type textarea "If a job requires a ballpark estimate - just ask for providing mo"
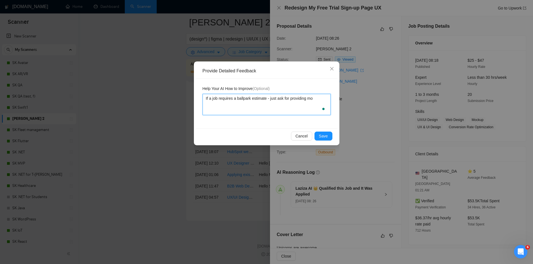
type textarea "If a job requires a ballpark estimate - just ask for providing mor"
type textarea "If a job requires a ballpark estimate - just ask for providing more"
type textarea "If a job requires a ballpark estimate - just ask for providing more d"
type textarea "If a job requires a ballpark estimate - just ask for providing more de"
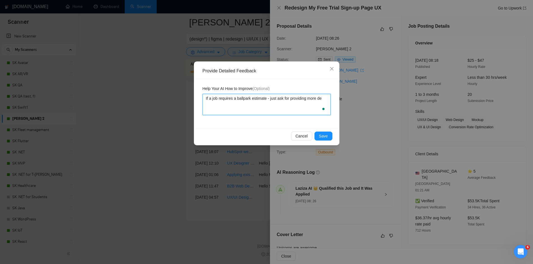
type textarea "If a job requires a ballpark estimate - just ask for providing more det"
type textarea "If a job requires a ballpark estimate - just ask for providing more deta"
type textarea "If a job requires a ballpark estimate - just ask for providing more detai"
type textarea "If a job requires a ballpark estimate - just ask for providing more detail"
type textarea "If a job requires a ballpark estimate - just ask for providing more details"
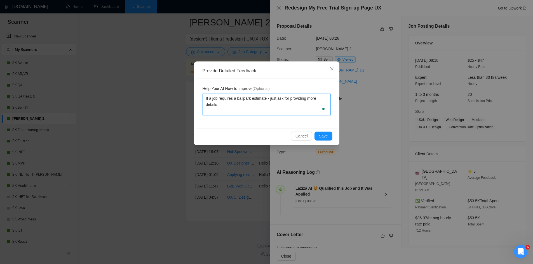
type textarea "If a job requires a ballpark estimate - just ask for providing more details"
type textarea "If a job requires a ballpark estimate - just ask for providing more details a"
type textarea "If a job requires a ballpark estimate - just ask for providing more details"
type textarea "If a job requires a ballpark estimate - just ask for providing more detailm"
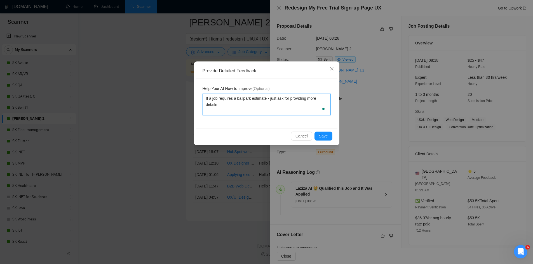
type textarea "If a job requires a ballpark estimate - just ask for providing more detailm,"
type textarea "If a job requires a ballpark estimate - just ask for providing more detailm"
type textarea "If a job requires a ballpark estimate - just ask for providing more detail"
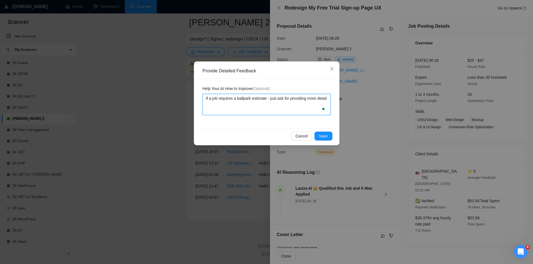
type textarea "If a job requires a ballpark estimate - just ask for providing more details"
type textarea "If a job requires a ballpark estimate - just ask for providing more details,"
type textarea "If a job requires a ballpark estimate - just ask for providing more details, s"
type textarea "If a job requires a ballpark estimate - just ask for providing more details, so"
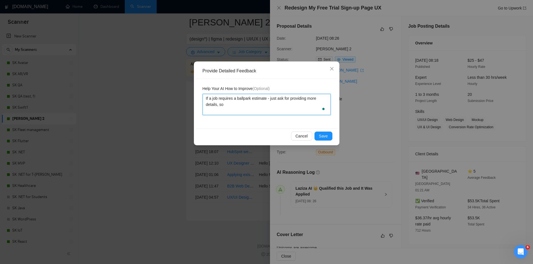
type textarea "If a job requires a ballpark estimate - just ask for providing more details, so"
type textarea "If a job requires a ballpark estimate - just ask for providing more details, so…"
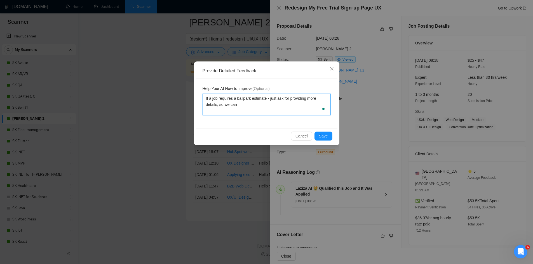
type textarea "If a job requires a ballpark estimate - just ask for providing more details, so…"
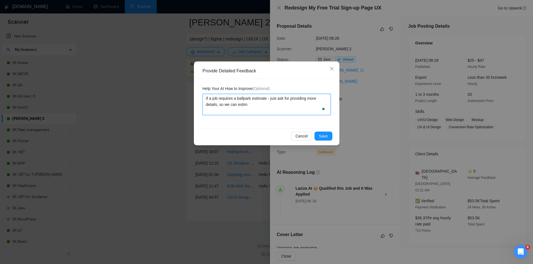
type textarea "If a job requires a ballpark estimate - just ask for providing more details, so…"
drag, startPoint x: 326, startPoint y: 130, endPoint x: 324, endPoint y: 138, distance: 7.5
click at [324, 138] on div "Cancel Save" at bounding box center [267, 136] width 142 height 15
click at [326, 138] on span "Save" at bounding box center [323, 136] width 9 height 6
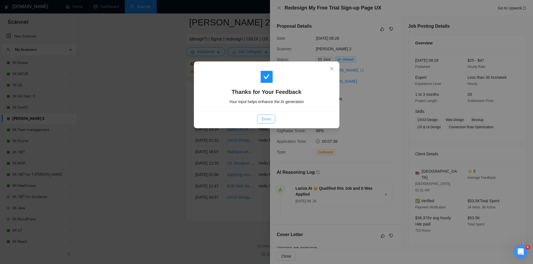
click at [268, 118] on span "Done" at bounding box center [265, 119] width 9 height 6
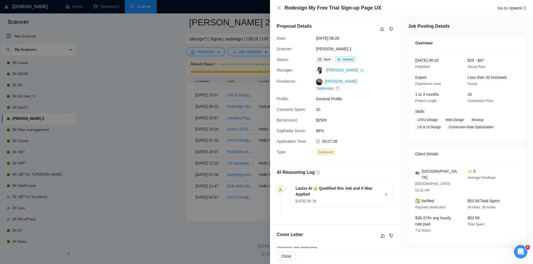
drag, startPoint x: 162, startPoint y: 164, endPoint x: 144, endPoint y: 178, distance: 22.9
click at [162, 165] on div at bounding box center [266, 132] width 533 height 264
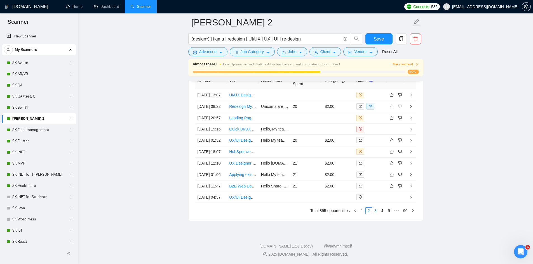
click at [375, 214] on link "3" at bounding box center [375, 211] width 6 height 6
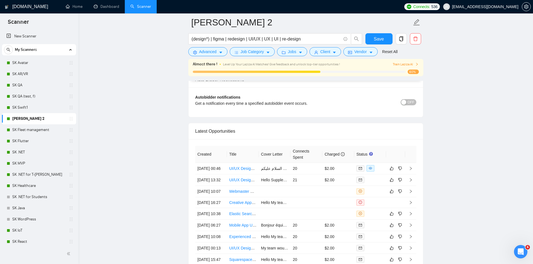
scroll to position [1303, 0]
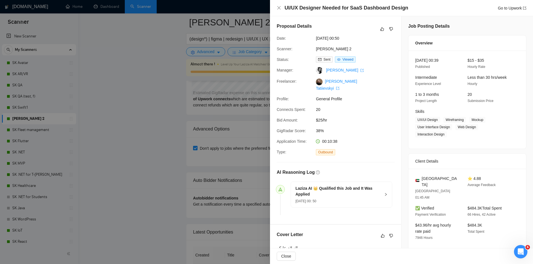
scroll to position [1191, 0]
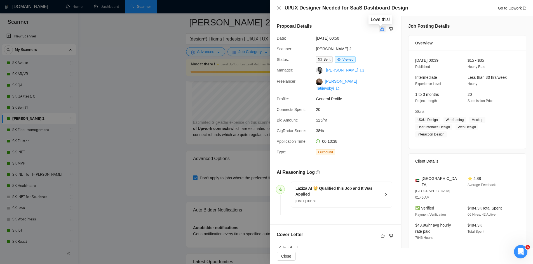
click at [380, 30] on icon "like" at bounding box center [382, 29] width 4 height 4
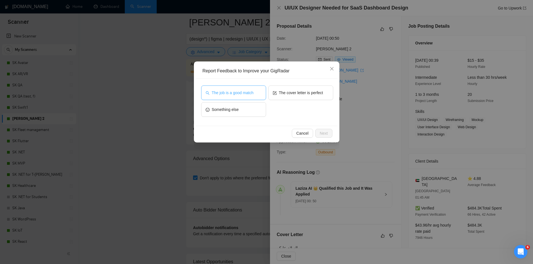
click at [254, 95] on button "The job is a good match" at bounding box center [233, 93] width 65 height 15
click at [284, 95] on span "The cover letter is perfect" at bounding box center [301, 93] width 44 height 6
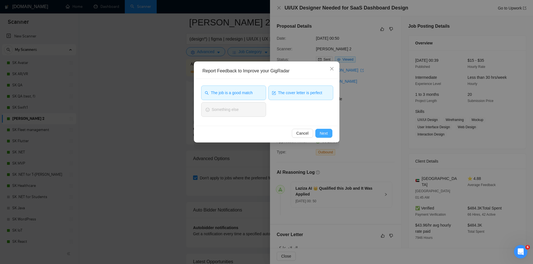
click at [325, 135] on span "Next" at bounding box center [324, 133] width 8 height 6
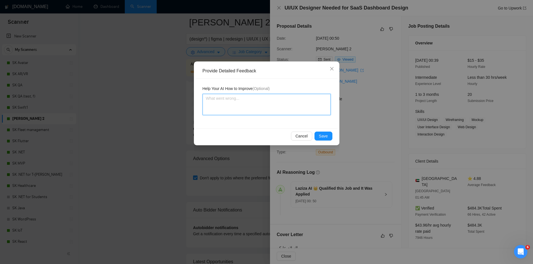
click at [256, 111] on textarea at bounding box center [266, 104] width 128 height 21
click at [326, 136] on span "Save" at bounding box center [323, 136] width 9 height 6
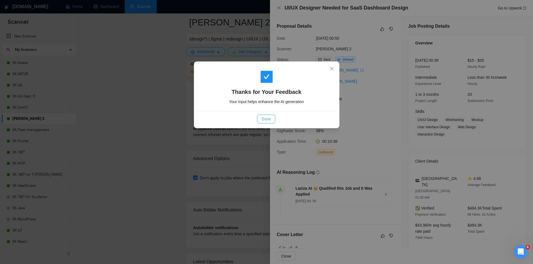
click at [265, 118] on span "Done" at bounding box center [265, 119] width 9 height 6
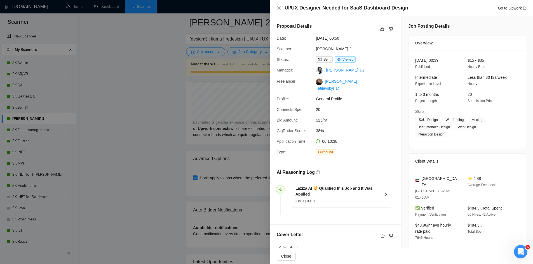
click at [142, 172] on div at bounding box center [266, 132] width 533 height 264
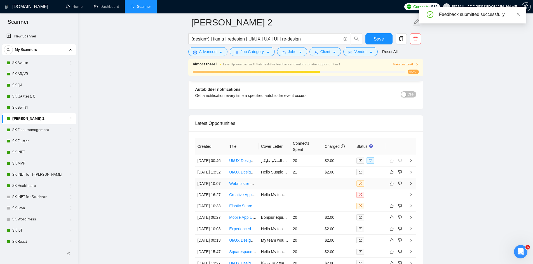
scroll to position [1340, 0]
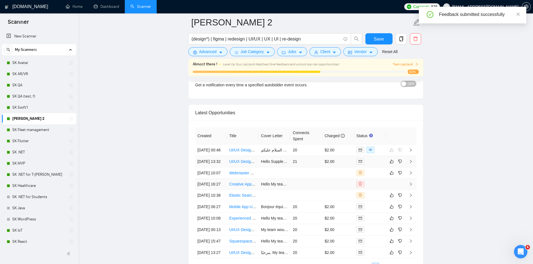
drag, startPoint x: 277, startPoint y: 171, endPoint x: 277, endPoint y: 207, distance: 35.8
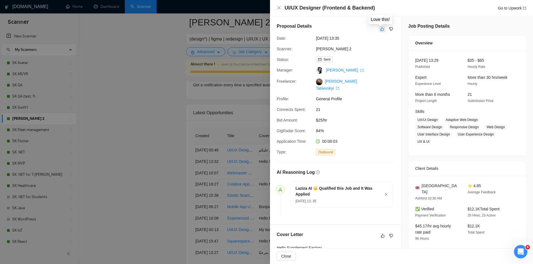
click at [383, 30] on button "button" at bounding box center [382, 29] width 7 height 7
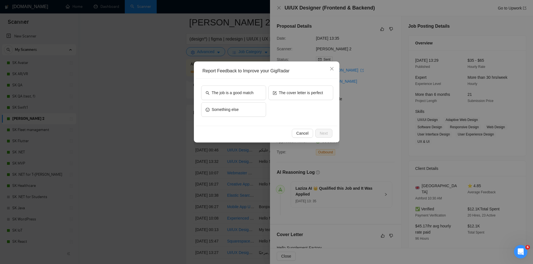
click at [385, 102] on div "Report Feedback to Improve your GigRadar The job is a good match The cover lett…" at bounding box center [266, 132] width 533 height 264
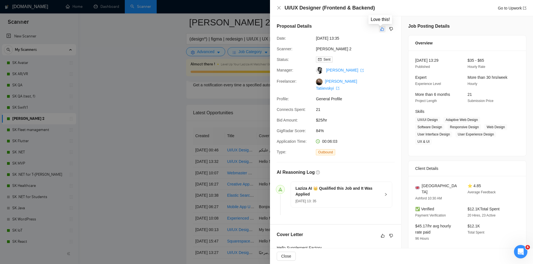
drag, startPoint x: 381, startPoint y: 28, endPoint x: 379, endPoint y: 32, distance: 4.1
click at [381, 28] on icon "like" at bounding box center [382, 29] width 4 height 4
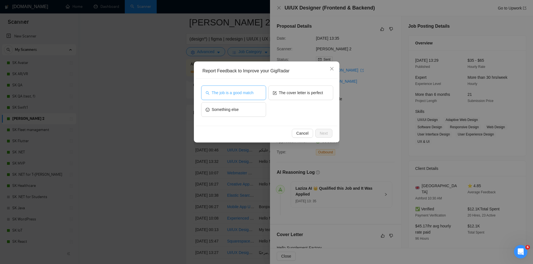
drag, startPoint x: 232, startPoint y: 95, endPoint x: 249, endPoint y: 97, distance: 16.9
click at [232, 94] on span "The job is a good match" at bounding box center [233, 93] width 42 height 6
click at [308, 93] on span "The cover letter is perfect" at bounding box center [301, 93] width 44 height 6
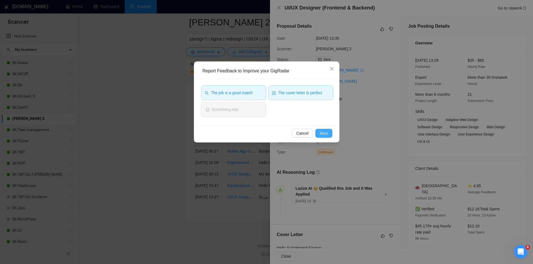
click at [322, 134] on span "Next" at bounding box center [324, 133] width 8 height 6
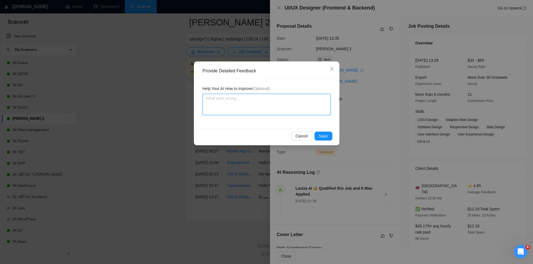
click at [257, 107] on textarea at bounding box center [266, 104] width 128 height 21
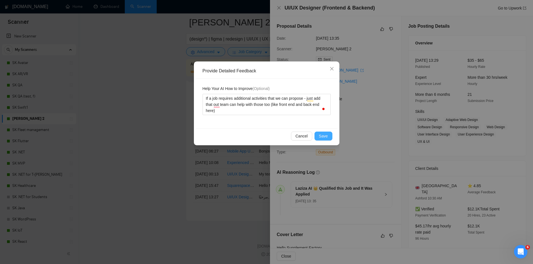
click at [327, 133] on span "Save" at bounding box center [323, 136] width 9 height 6
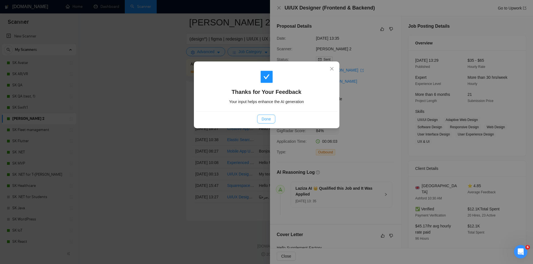
click at [266, 115] on button "Done" at bounding box center [266, 119] width 18 height 9
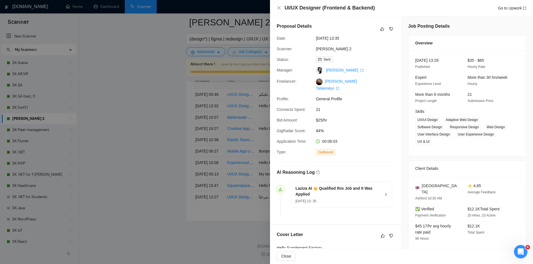
click at [149, 133] on div at bounding box center [266, 132] width 533 height 264
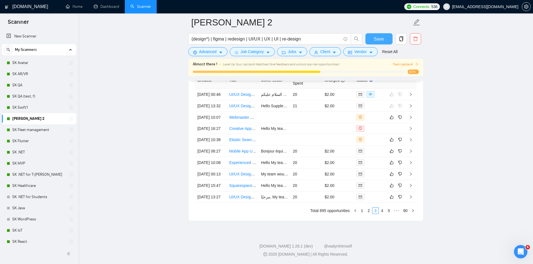
click at [387, 41] on button "Save" at bounding box center [378, 38] width 27 height 11
click at [313, 146] on td "20" at bounding box center [306, 151] width 32 height 11
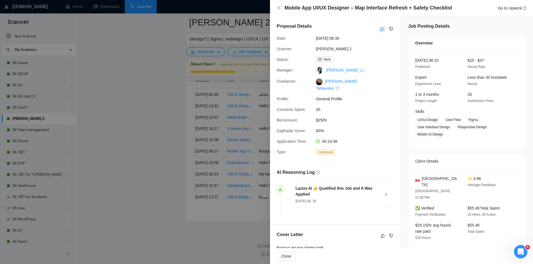
click at [380, 32] on button "button" at bounding box center [382, 29] width 7 height 7
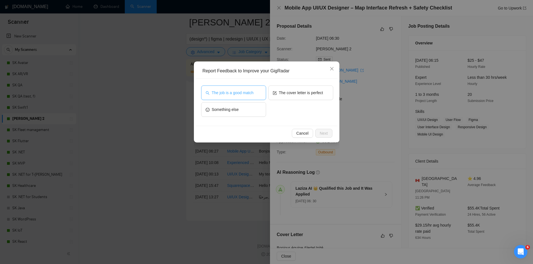
click at [247, 95] on span "The job is a good match" at bounding box center [233, 93] width 42 height 6
click at [292, 91] on button "The cover letter is perfect" at bounding box center [300, 93] width 65 height 15
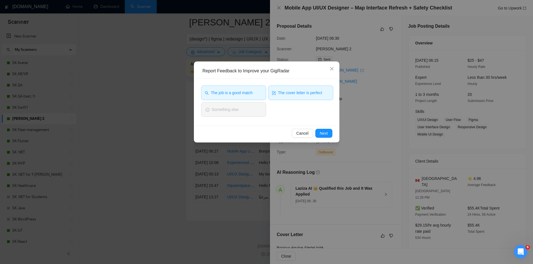
click at [305, 90] on button "The cover letter is perfect" at bounding box center [300, 93] width 65 height 15
click at [325, 137] on button "Next" at bounding box center [323, 133] width 17 height 9
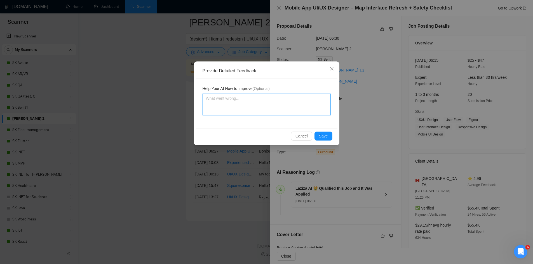
click at [281, 108] on textarea at bounding box center [266, 104] width 128 height 21
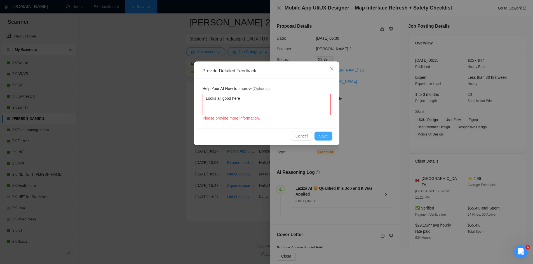
click at [325, 139] on button "Save" at bounding box center [323, 136] width 18 height 9
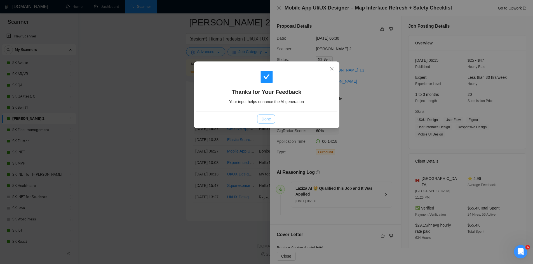
click at [267, 115] on button "Done" at bounding box center [266, 119] width 18 height 9
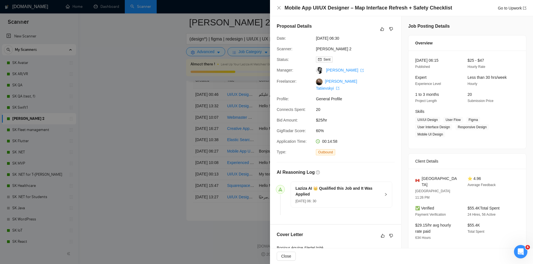
click at [163, 135] on div at bounding box center [266, 132] width 533 height 264
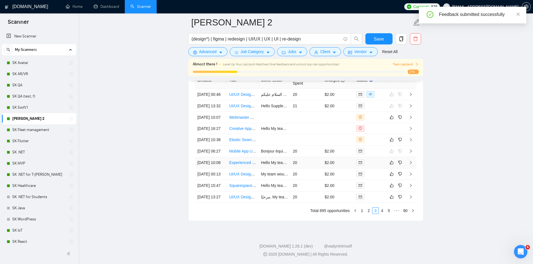
click at [305, 157] on td "20" at bounding box center [306, 162] width 32 height 11
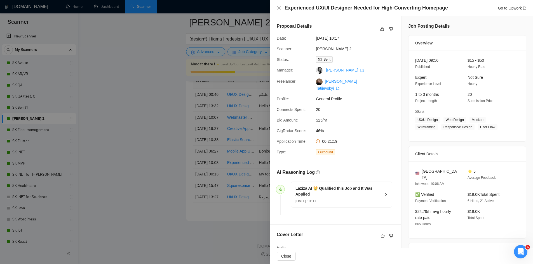
scroll to position [1340, 0]
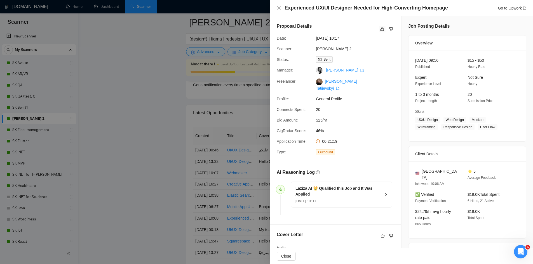
click at [380, 31] on icon "like" at bounding box center [382, 29] width 4 height 4
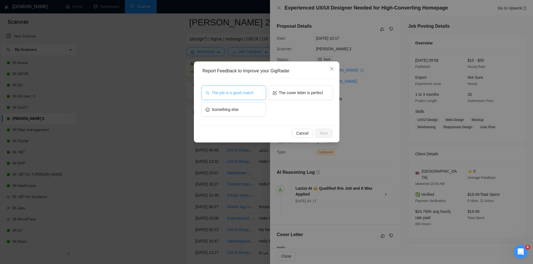
drag, startPoint x: 243, startPoint y: 100, endPoint x: 254, endPoint y: 97, distance: 10.9
click at [251, 98] on button "The job is a good match" at bounding box center [233, 93] width 65 height 15
click at [324, 133] on span "Next" at bounding box center [324, 133] width 8 height 6
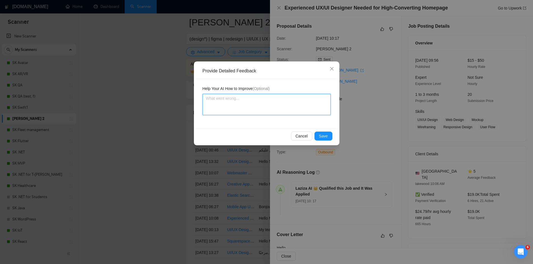
drag, startPoint x: 225, startPoint y: 103, endPoint x: 225, endPoint y: 113, distance: 9.5
click at [226, 110] on textarea at bounding box center [266, 104] width 128 height 21
click at [322, 133] on span "Save" at bounding box center [323, 136] width 9 height 6
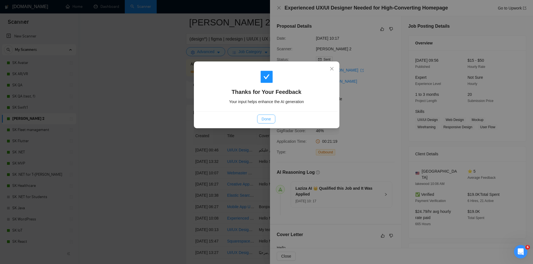
click at [265, 115] on button "Done" at bounding box center [266, 119] width 18 height 9
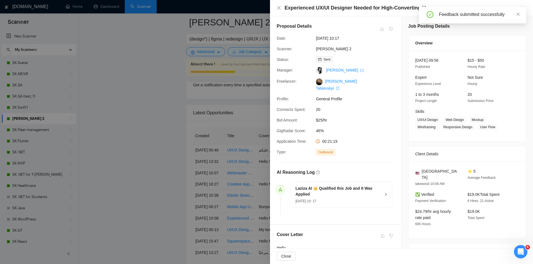
click at [161, 176] on div at bounding box center [266, 132] width 533 height 264
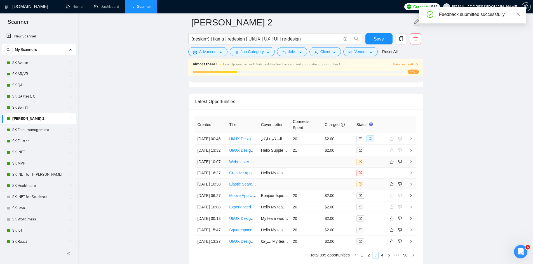
scroll to position [1378, 0]
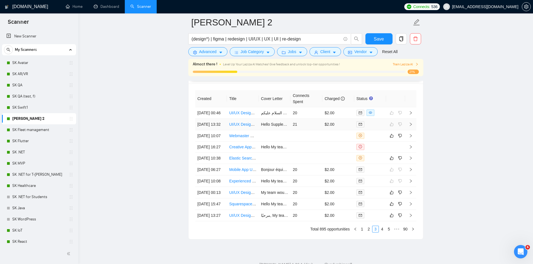
click at [304, 128] on td "21" at bounding box center [306, 124] width 32 height 11
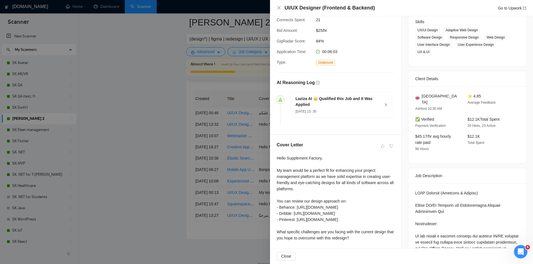
scroll to position [149, 0]
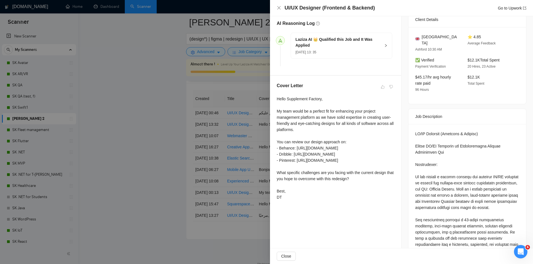
click at [85, 169] on div at bounding box center [266, 132] width 533 height 264
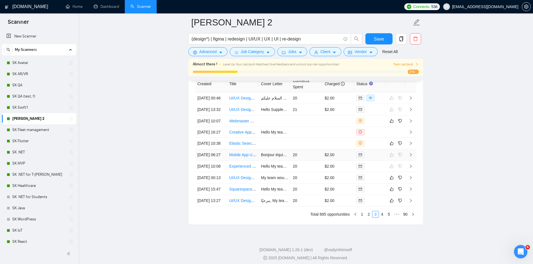
scroll to position [1452, 0]
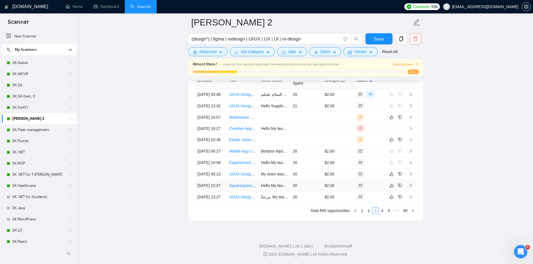
click at [314, 180] on td "20" at bounding box center [306, 185] width 32 height 11
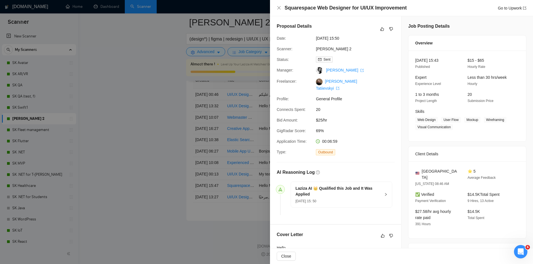
scroll to position [1340, 0]
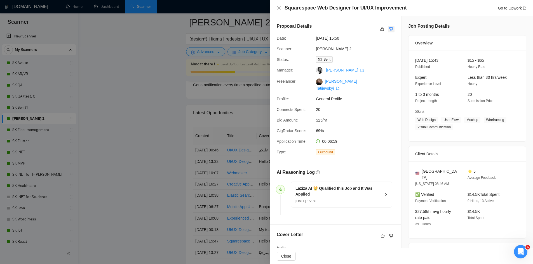
click at [389, 31] on icon "dislike" at bounding box center [391, 29] width 4 height 4
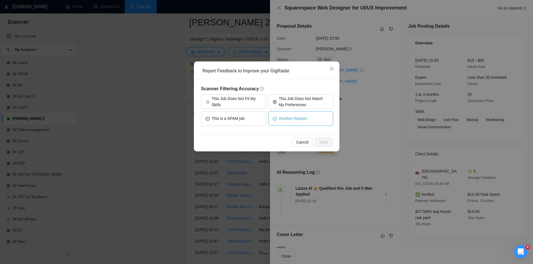
click at [308, 117] on button "Another Reason" at bounding box center [300, 118] width 65 height 15
click at [325, 143] on span "Next" at bounding box center [324, 142] width 8 height 6
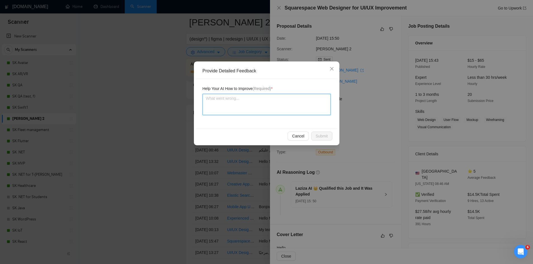
click at [252, 110] on textarea at bounding box center [266, 104] width 128 height 21
click at [234, 101] on textarea "Don't bid the sqyuarespace jobs" at bounding box center [266, 104] width 128 height 21
drag, startPoint x: 230, startPoint y: 98, endPoint x: 251, endPoint y: 101, distance: 21.0
click at [251, 101] on textarea "Don't bid the squarespace jobs" at bounding box center [266, 104] width 128 height 21
click at [326, 138] on span "Submit" at bounding box center [321, 136] width 12 height 6
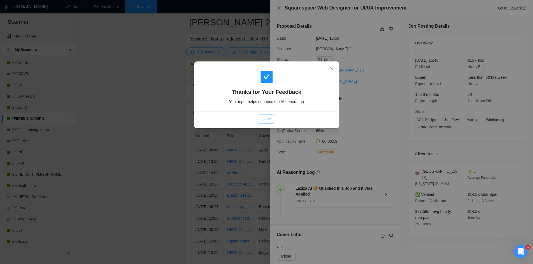
click at [268, 122] on button "Done" at bounding box center [266, 119] width 18 height 9
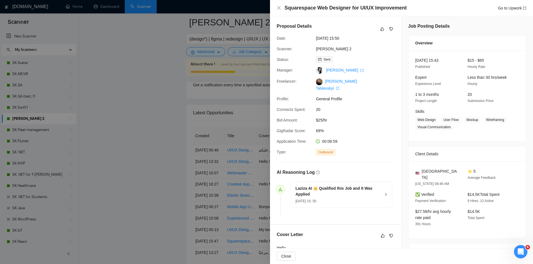
click at [128, 171] on div at bounding box center [266, 132] width 533 height 264
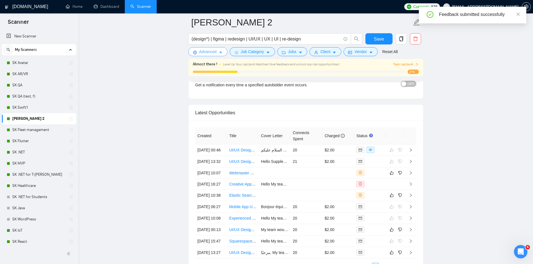
click at [207, 50] on span "Advanced" at bounding box center [207, 52] width 17 height 6
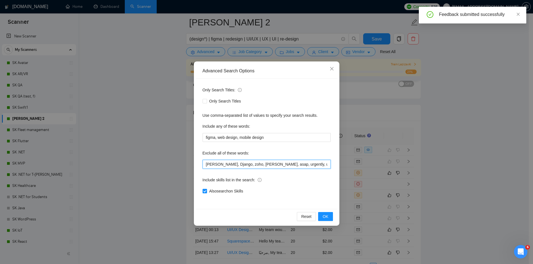
click at [206, 163] on input "[PERSON_NAME], Django, zoho, [PERSON_NAME], asap, urgently, urgent, powerpoint,…" at bounding box center [266, 164] width 128 height 9
paste input "squarespace"
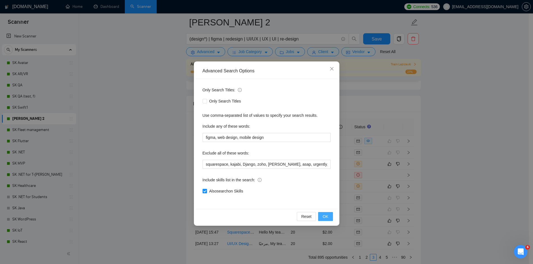
click at [324, 216] on span "OK" at bounding box center [325, 217] width 6 height 6
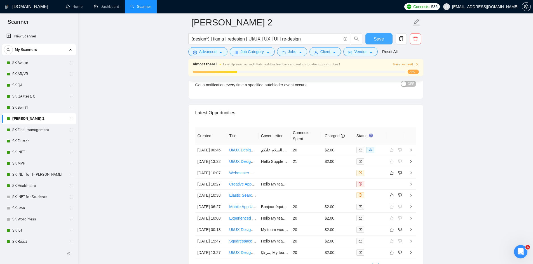
drag, startPoint x: 386, startPoint y: 40, endPoint x: 353, endPoint y: 114, distance: 81.5
click at [386, 40] on button "Save" at bounding box center [378, 38] width 27 height 11
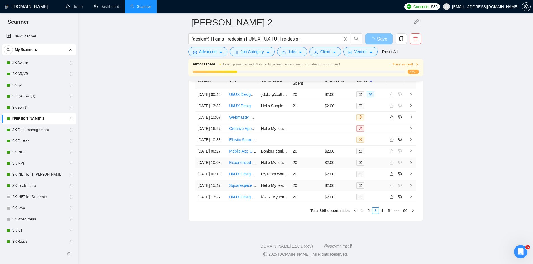
scroll to position [1415, 0]
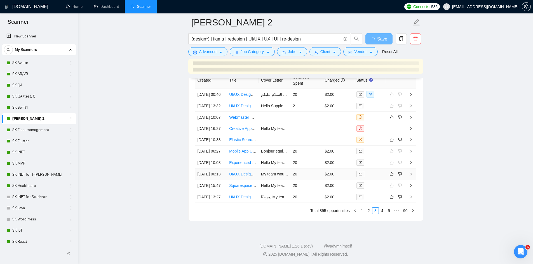
click at [365, 180] on td at bounding box center [370, 174] width 32 height 11
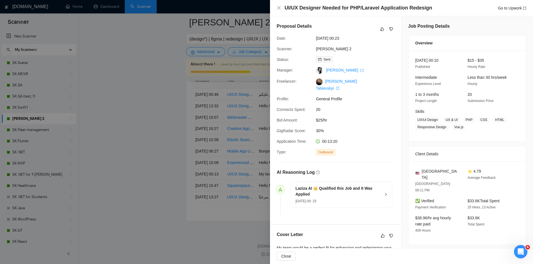
click at [379, 33] on div "Proposal Details" at bounding box center [336, 29] width 118 height 12
click at [380, 29] on icon "like" at bounding box center [382, 29] width 4 height 4
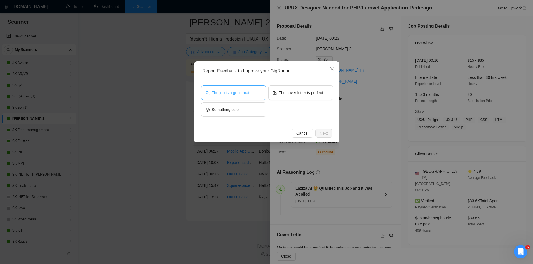
click at [242, 91] on span "The job is a good match" at bounding box center [233, 93] width 42 height 6
click at [289, 88] on button "The cover letter is perfect" at bounding box center [300, 93] width 65 height 15
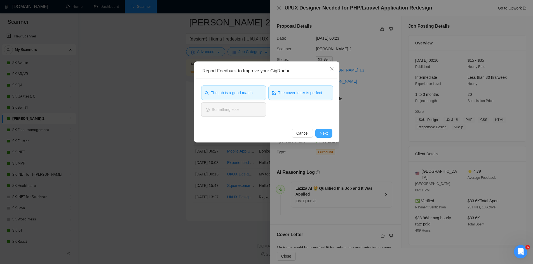
click at [329, 133] on button "Next" at bounding box center [323, 133] width 17 height 9
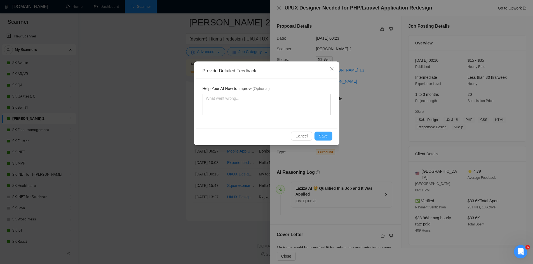
click at [321, 138] on span "Save" at bounding box center [323, 136] width 9 height 6
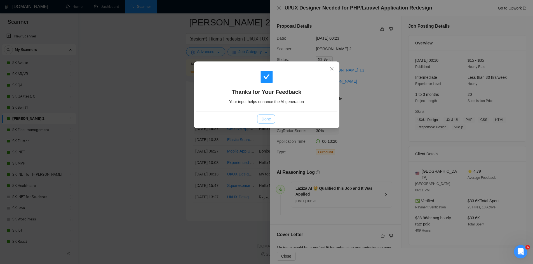
click at [261, 118] on span "Done" at bounding box center [265, 119] width 9 height 6
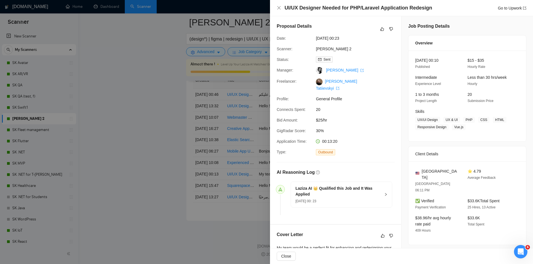
click at [161, 137] on div at bounding box center [266, 132] width 533 height 264
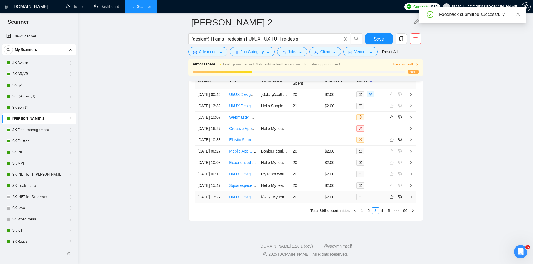
click at [379, 194] on div at bounding box center [369, 197] width 27 height 6
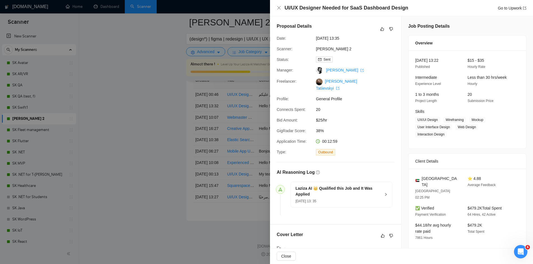
scroll to position [1340, 0]
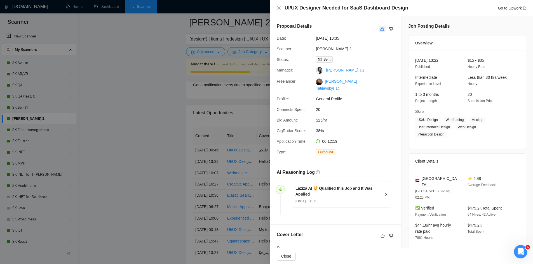
click at [379, 26] on button "button" at bounding box center [382, 29] width 7 height 7
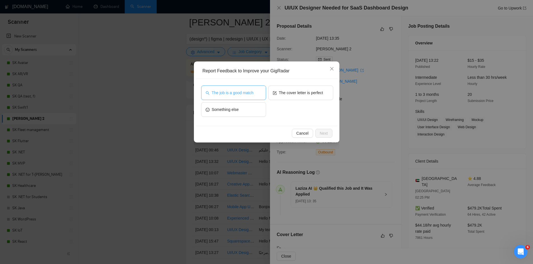
click at [240, 88] on button "The job is a good match" at bounding box center [233, 93] width 65 height 15
click at [325, 133] on span "Next" at bounding box center [324, 133] width 8 height 6
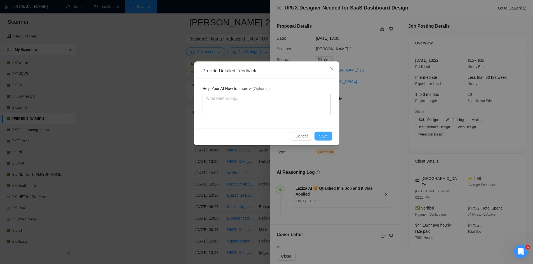
click at [325, 133] on button "Save" at bounding box center [323, 136] width 18 height 9
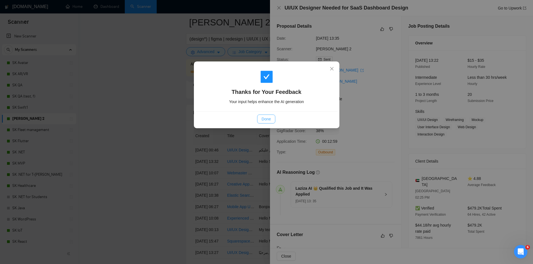
drag, startPoint x: 264, startPoint y: 118, endPoint x: 234, endPoint y: 129, distance: 32.1
click at [264, 118] on span "Done" at bounding box center [265, 119] width 9 height 6
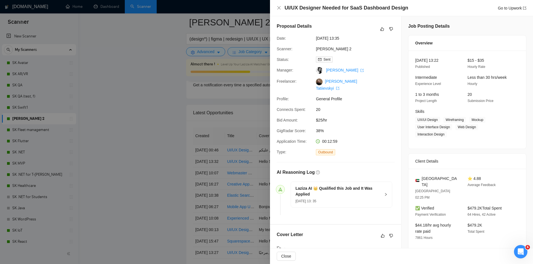
click at [157, 159] on div at bounding box center [266, 132] width 533 height 264
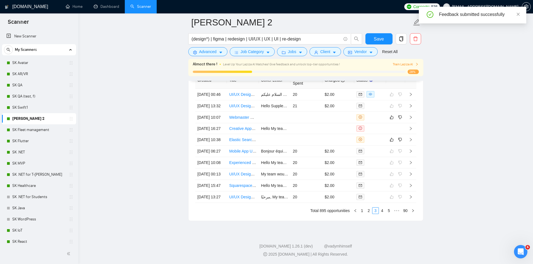
scroll to position [1452, 0]
click at [383, 211] on link "4" at bounding box center [382, 211] width 6 height 6
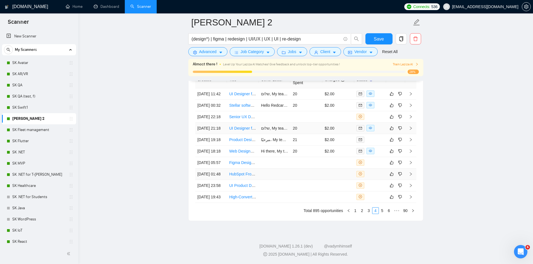
scroll to position [1378, 0]
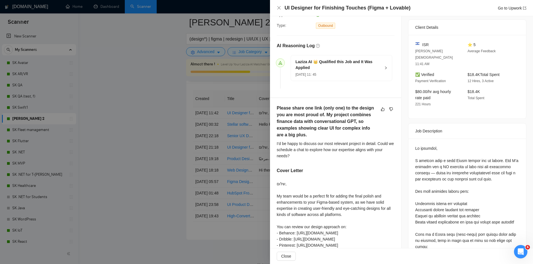
scroll to position [149, 0]
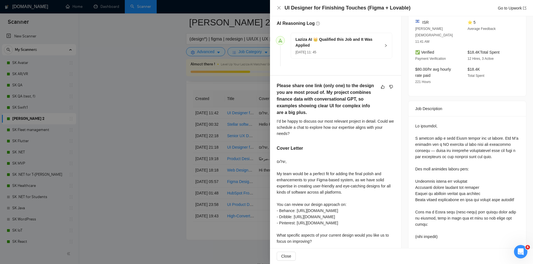
click at [211, 102] on div at bounding box center [266, 132] width 533 height 264
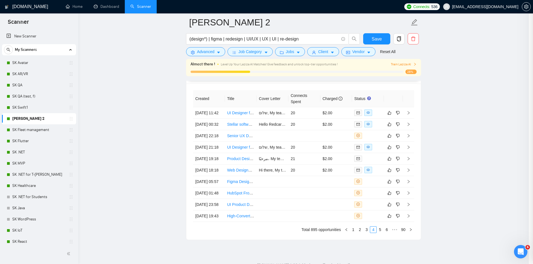
click at [154, 94] on div at bounding box center [266, 132] width 533 height 264
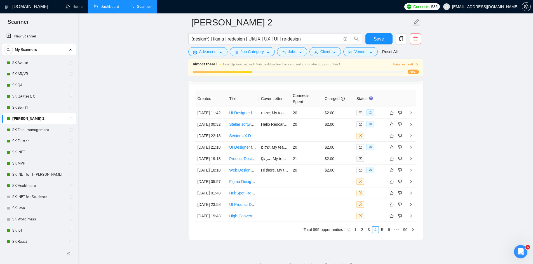
click at [96, 6] on link "Dashboard" at bounding box center [106, 6] width 25 height 5
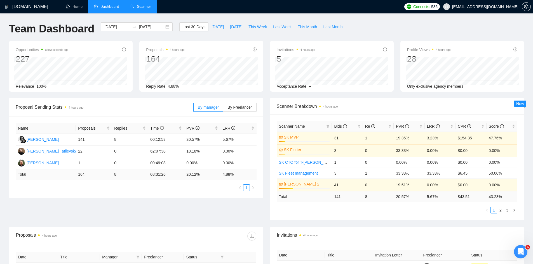
click at [142, 6] on link "Scanner" at bounding box center [140, 6] width 21 height 5
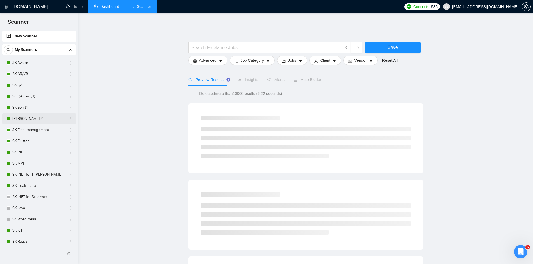
click at [30, 117] on link "[PERSON_NAME] 2" at bounding box center [38, 118] width 53 height 11
